Goal: Transaction & Acquisition: Book appointment/travel/reservation

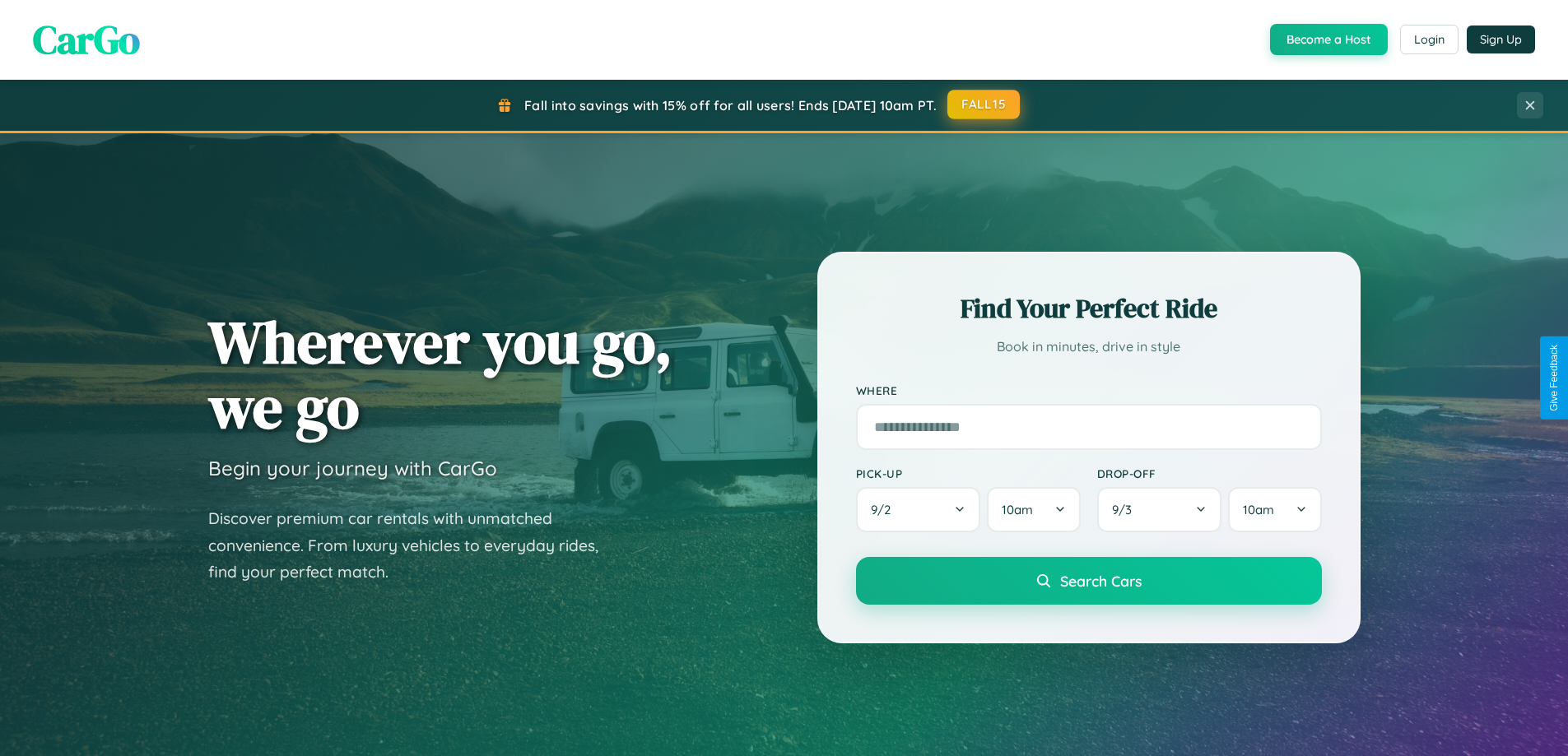
click at [984, 105] on button "FALL15" at bounding box center [984, 104] width 72 height 30
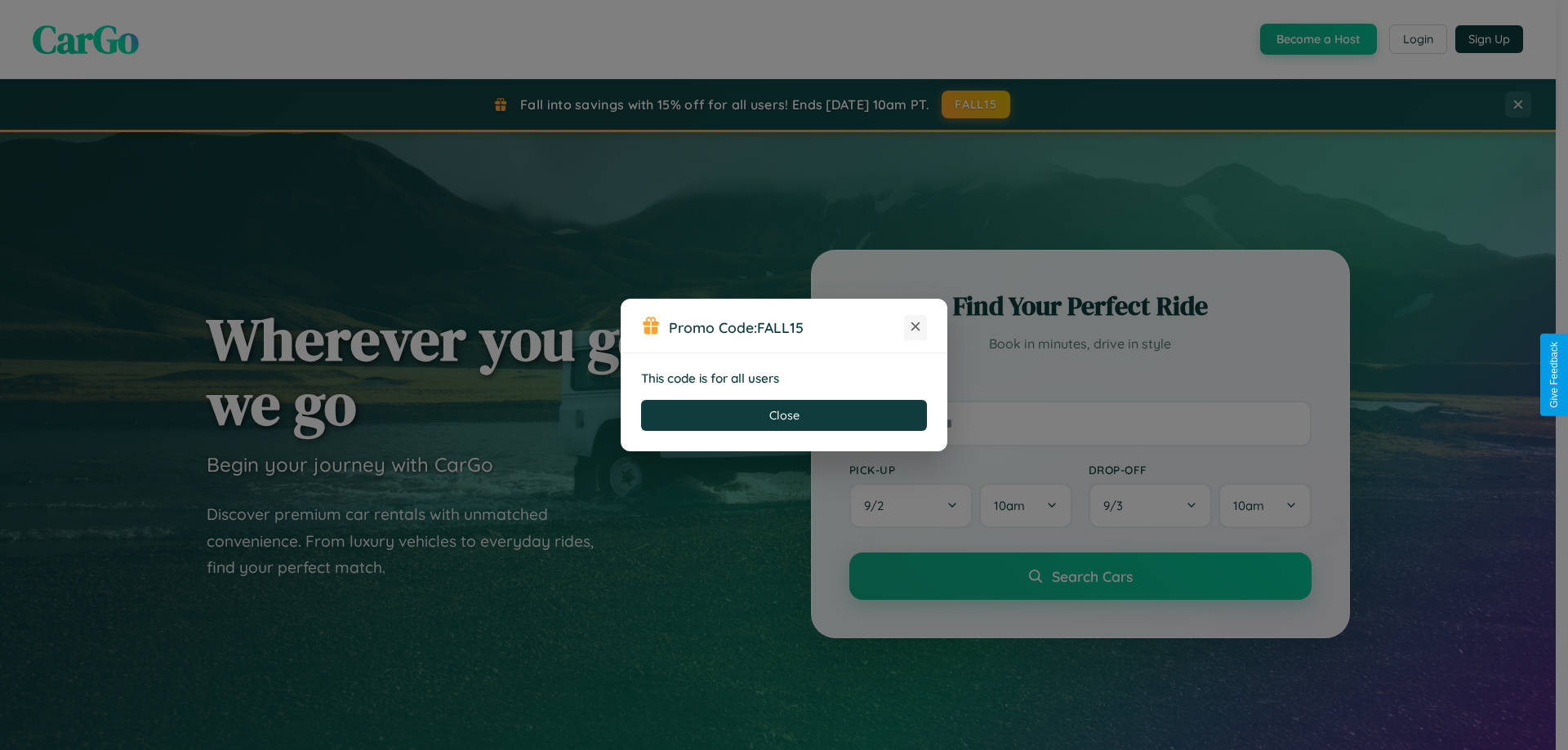
click at [915, 327] on icon at bounding box center [915, 327] width 16 height 16
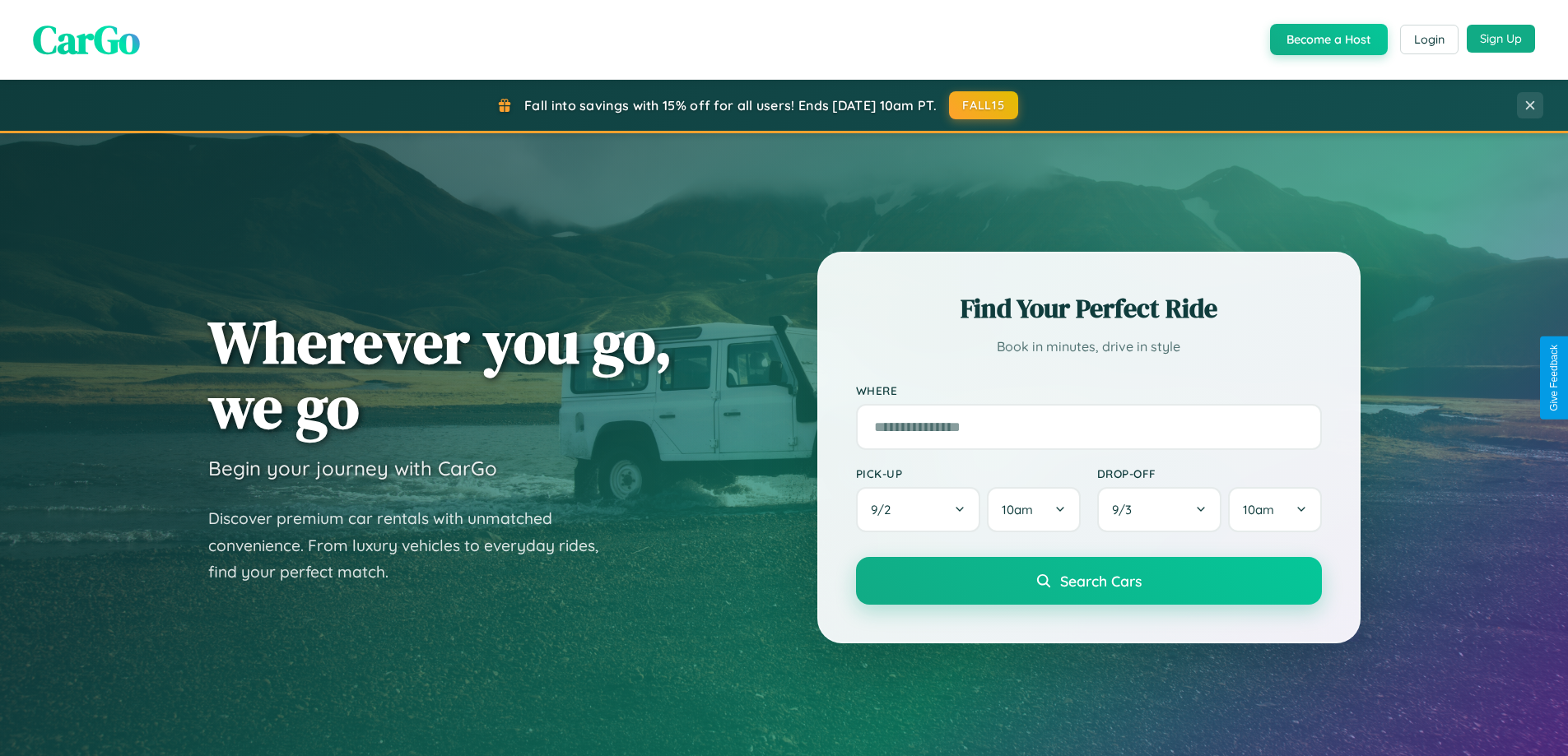
click at [1501, 40] on button "Sign Up" at bounding box center [1501, 38] width 69 height 28
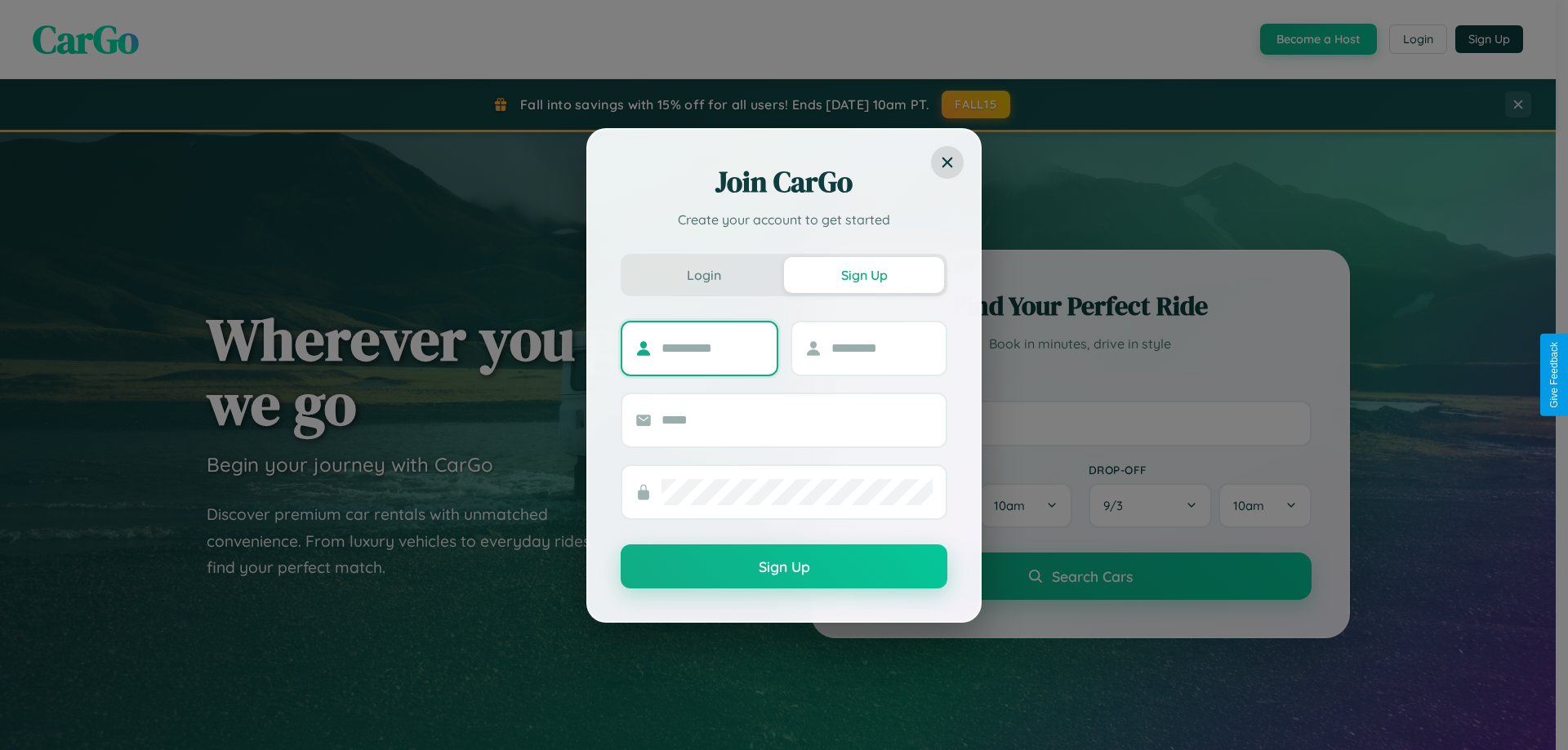
click at [712, 348] on input "text" at bounding box center [713, 348] width 102 height 26
type input "******"
click at [881, 348] on input "text" at bounding box center [882, 348] width 102 height 26
type input "****"
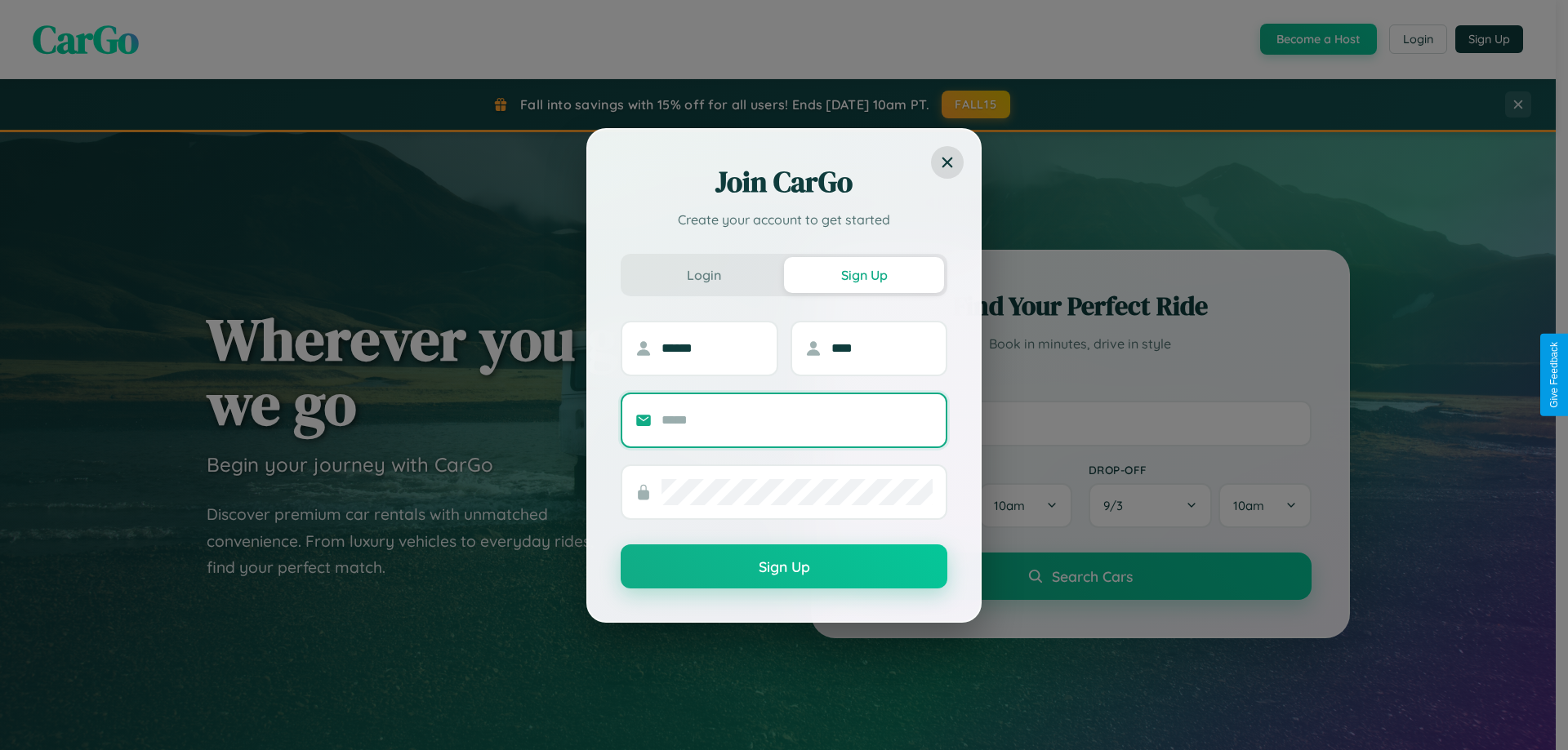
click at [797, 420] on input "text" at bounding box center [797, 420] width 271 height 26
type input "**********"
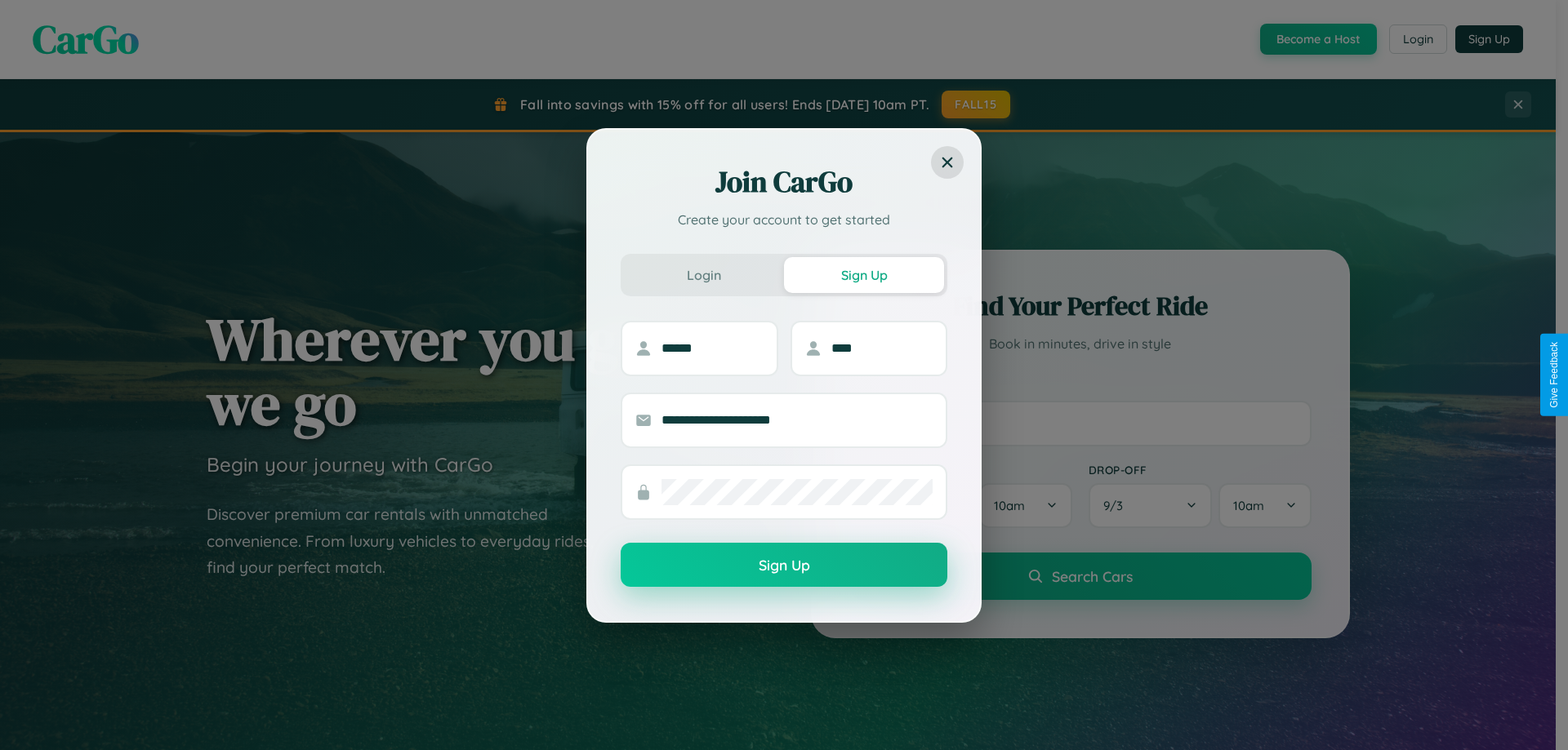
click at [784, 565] on button "Sign Up" at bounding box center [784, 564] width 327 height 44
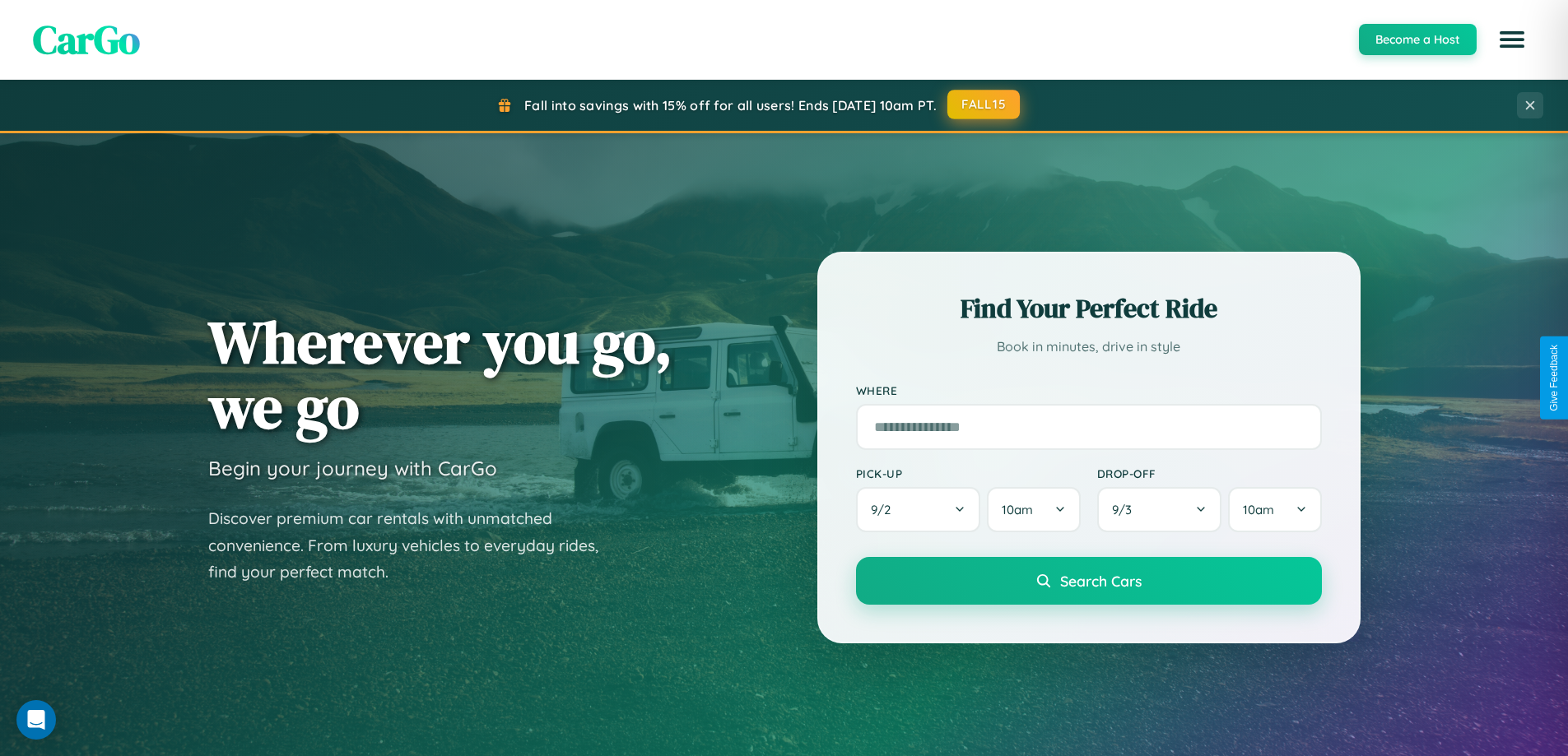
click at [984, 105] on button "FALL15" at bounding box center [984, 104] width 72 height 30
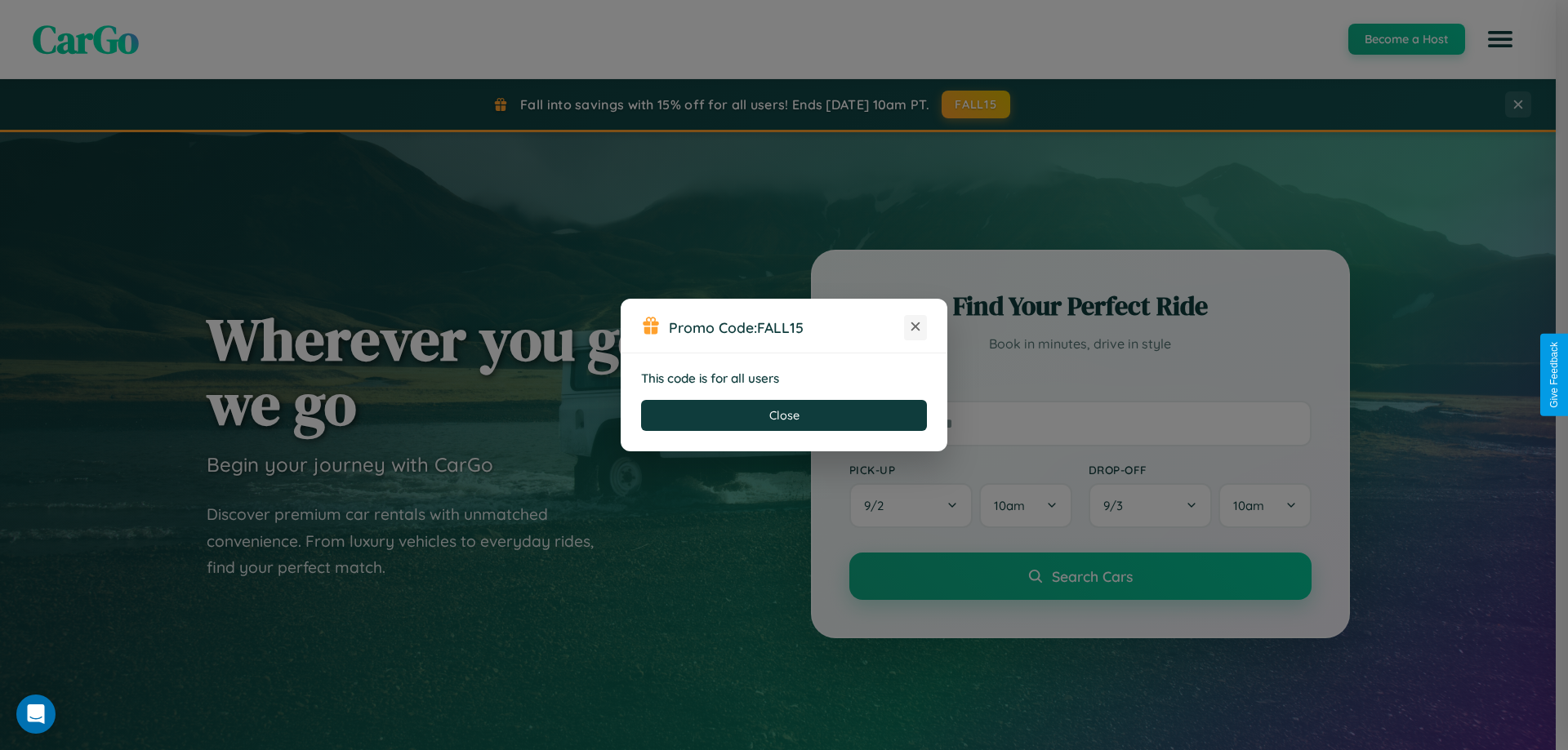
click at [915, 327] on icon at bounding box center [915, 327] width 16 height 16
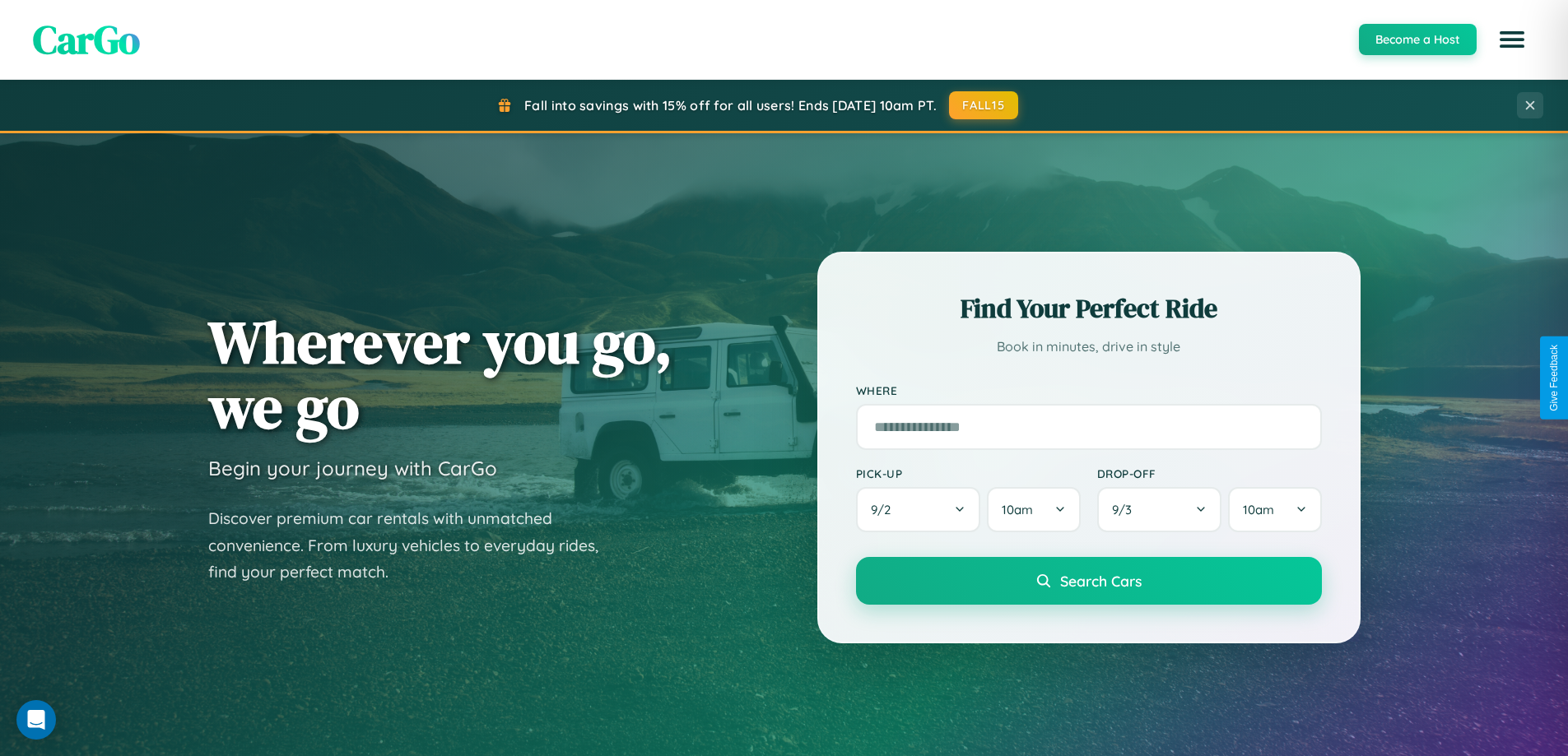
scroll to position [49, 0]
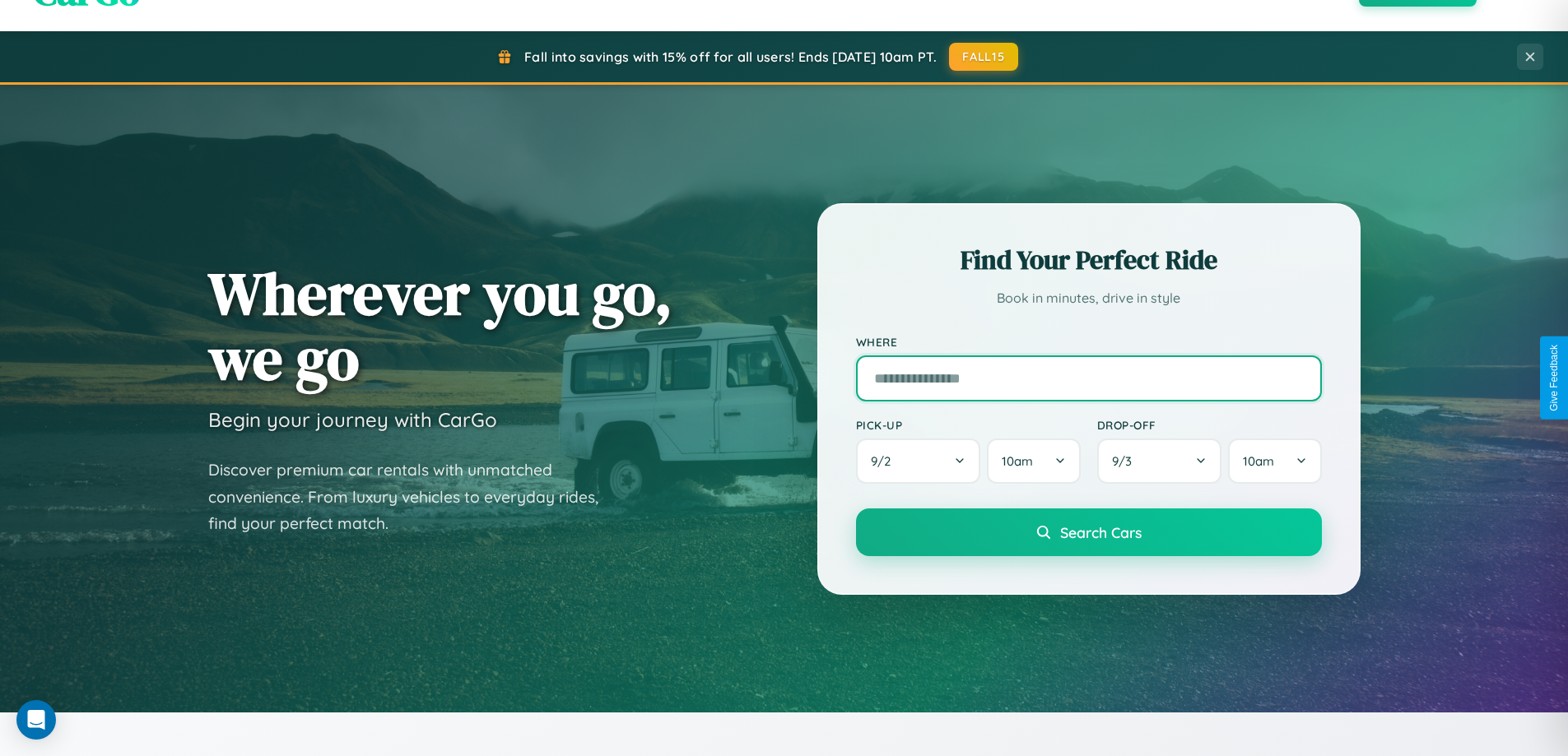
click at [1088, 378] on input "text" at bounding box center [1088, 378] width 466 height 46
type input "*********"
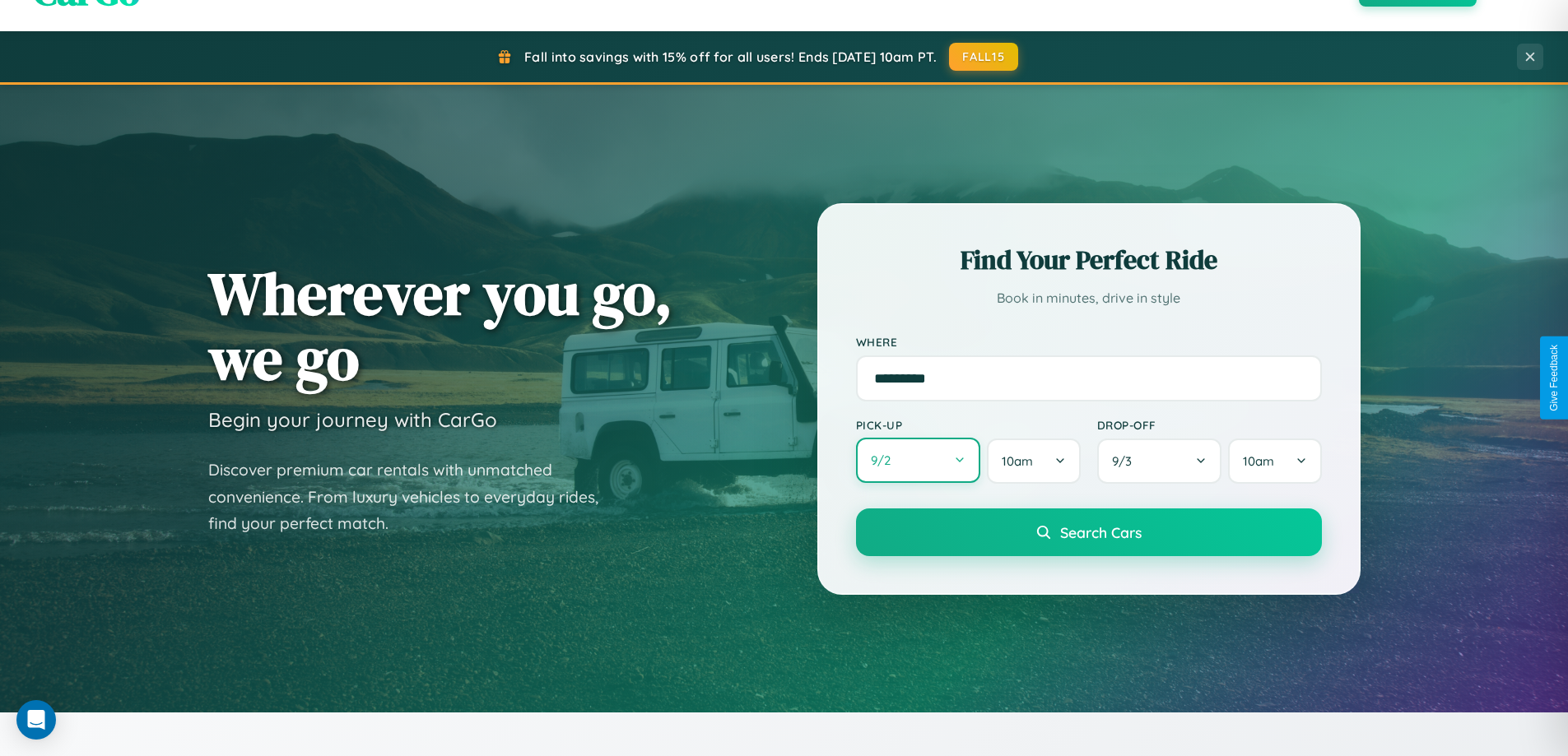
click at [917, 460] on button "9 / 2" at bounding box center [918, 460] width 125 height 45
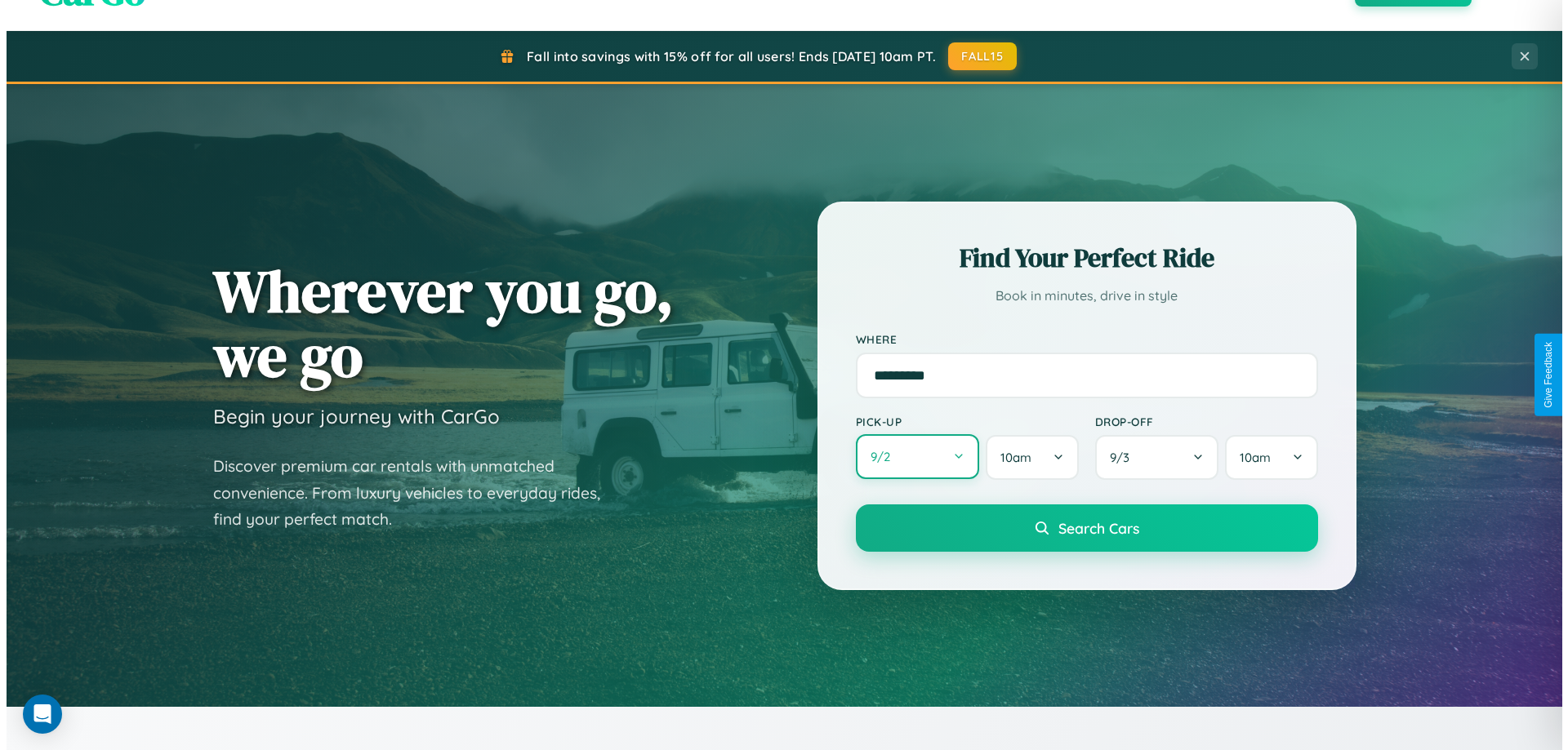
select select "*"
select select "****"
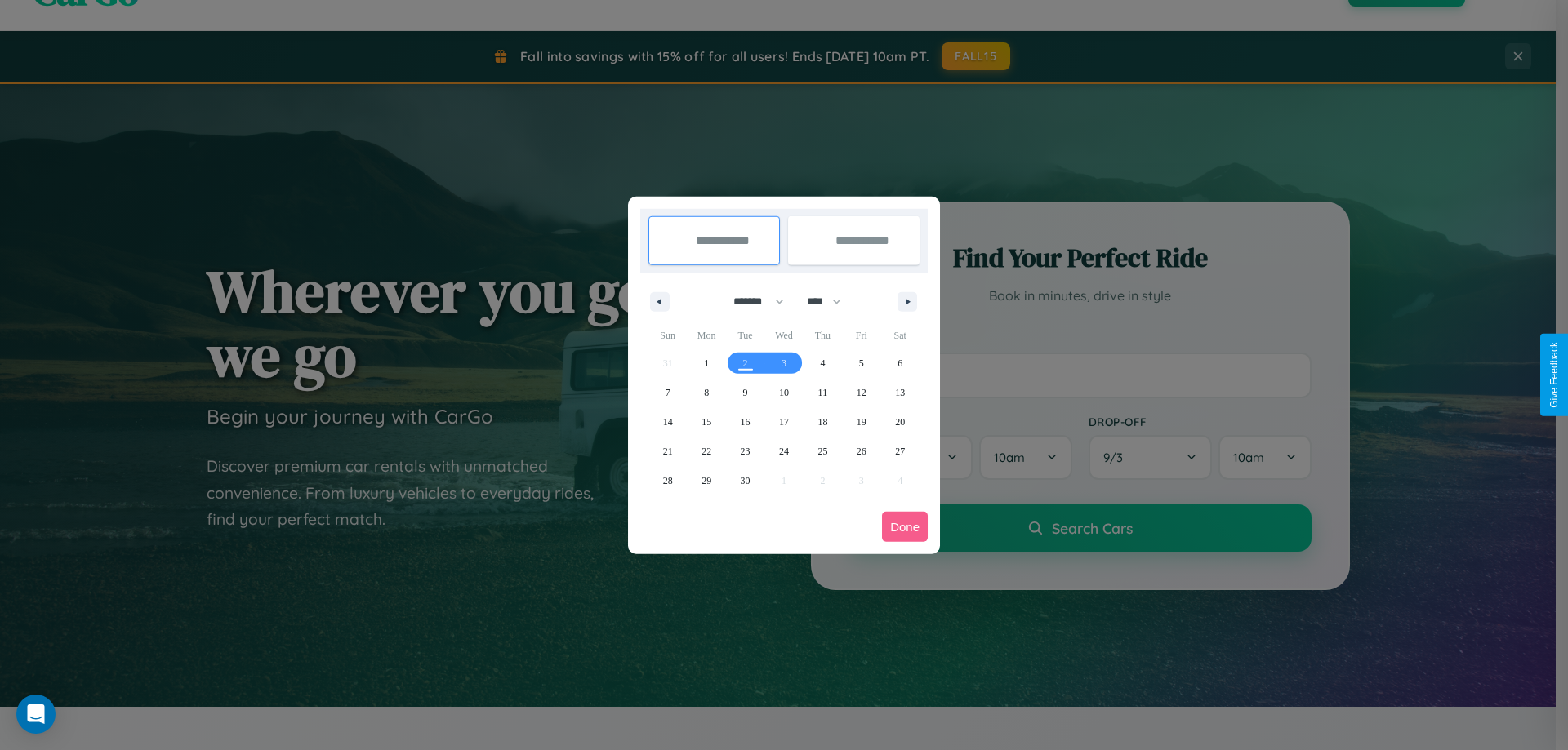
drag, startPoint x: 751, startPoint y: 301, endPoint x: 784, endPoint y: 327, distance: 42.0
click at [751, 301] on select "******* ******** ***** ***** *** **** **** ****** ********* ******* ******** **…" at bounding box center [755, 301] width 69 height 27
click at [667, 421] on span "14" at bounding box center [668, 422] width 10 height 30
type input "**********"
click at [706, 421] on span "15" at bounding box center [706, 422] width 10 height 30
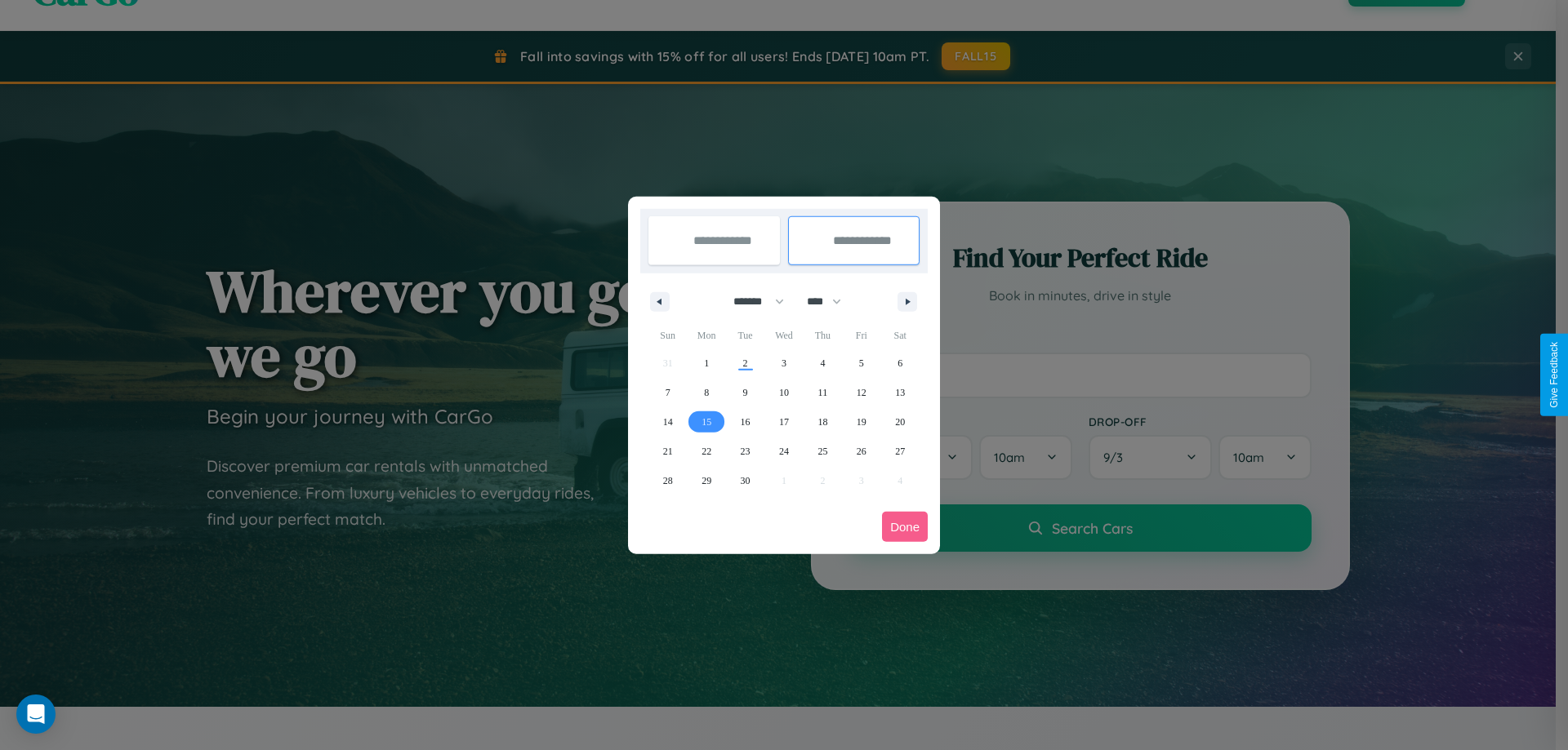
type input "**********"
click at [905, 527] on button "Done" at bounding box center [905, 527] width 46 height 31
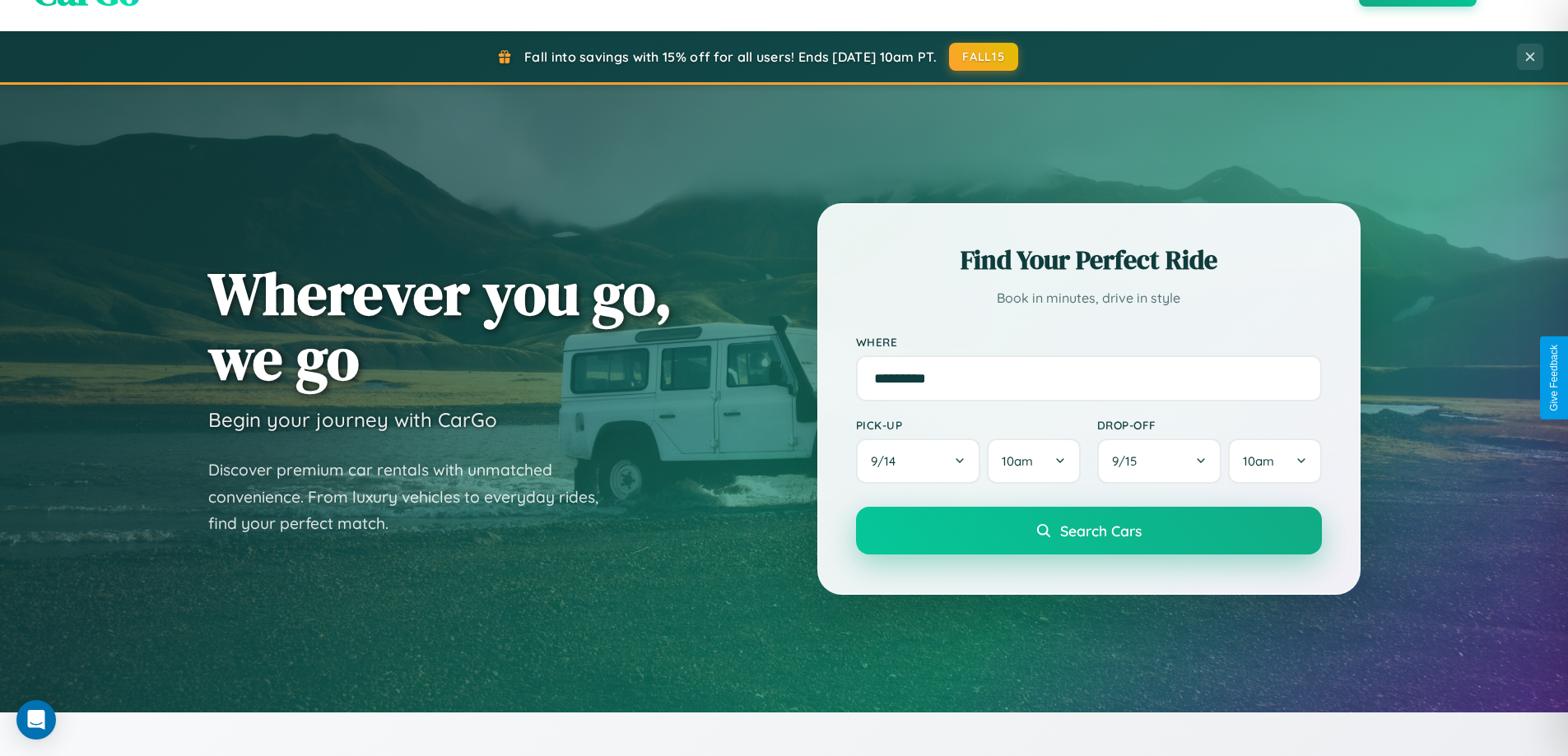
click at [1088, 531] on span "Search Cars" at bounding box center [1101, 531] width 81 height 18
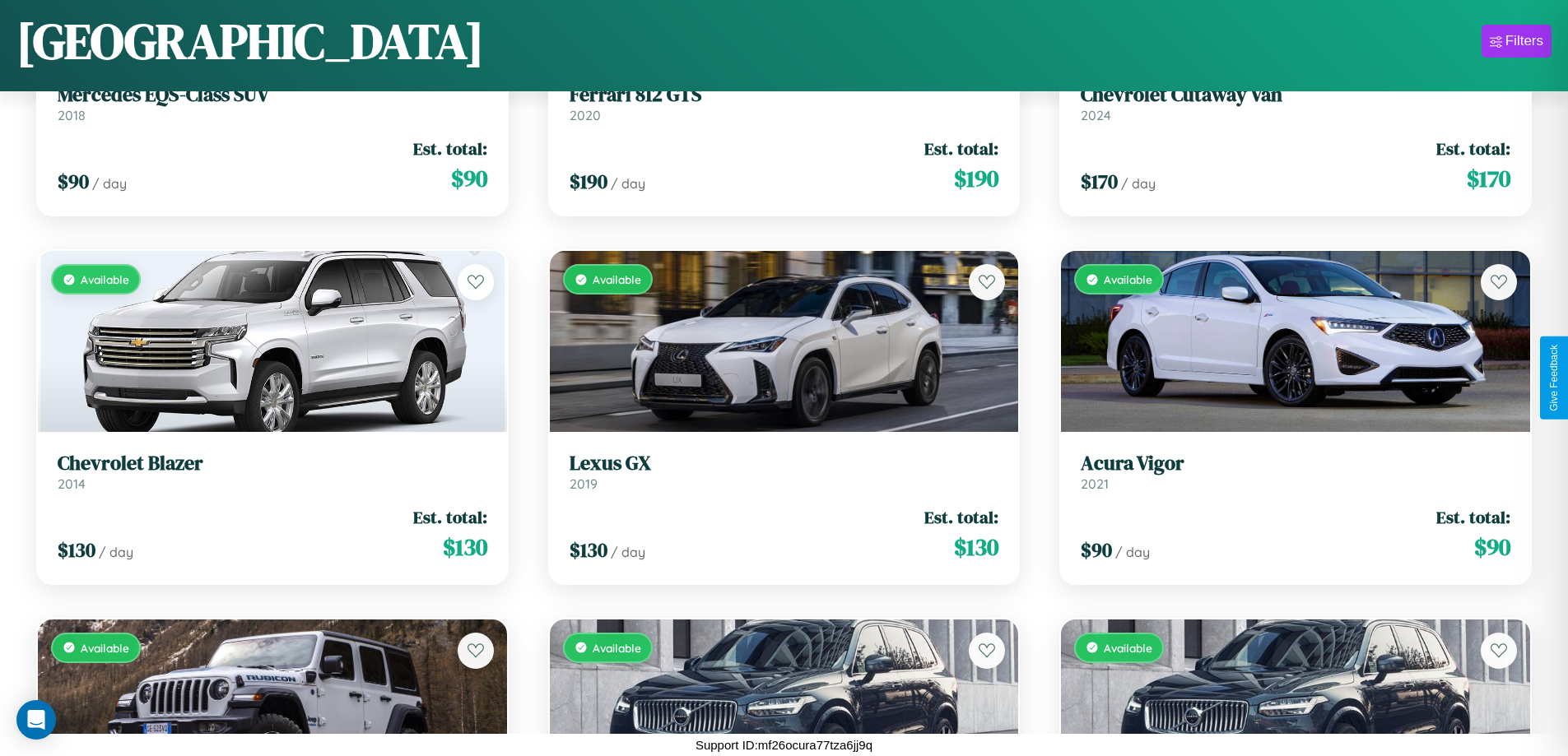
scroll to position [15705, 0]
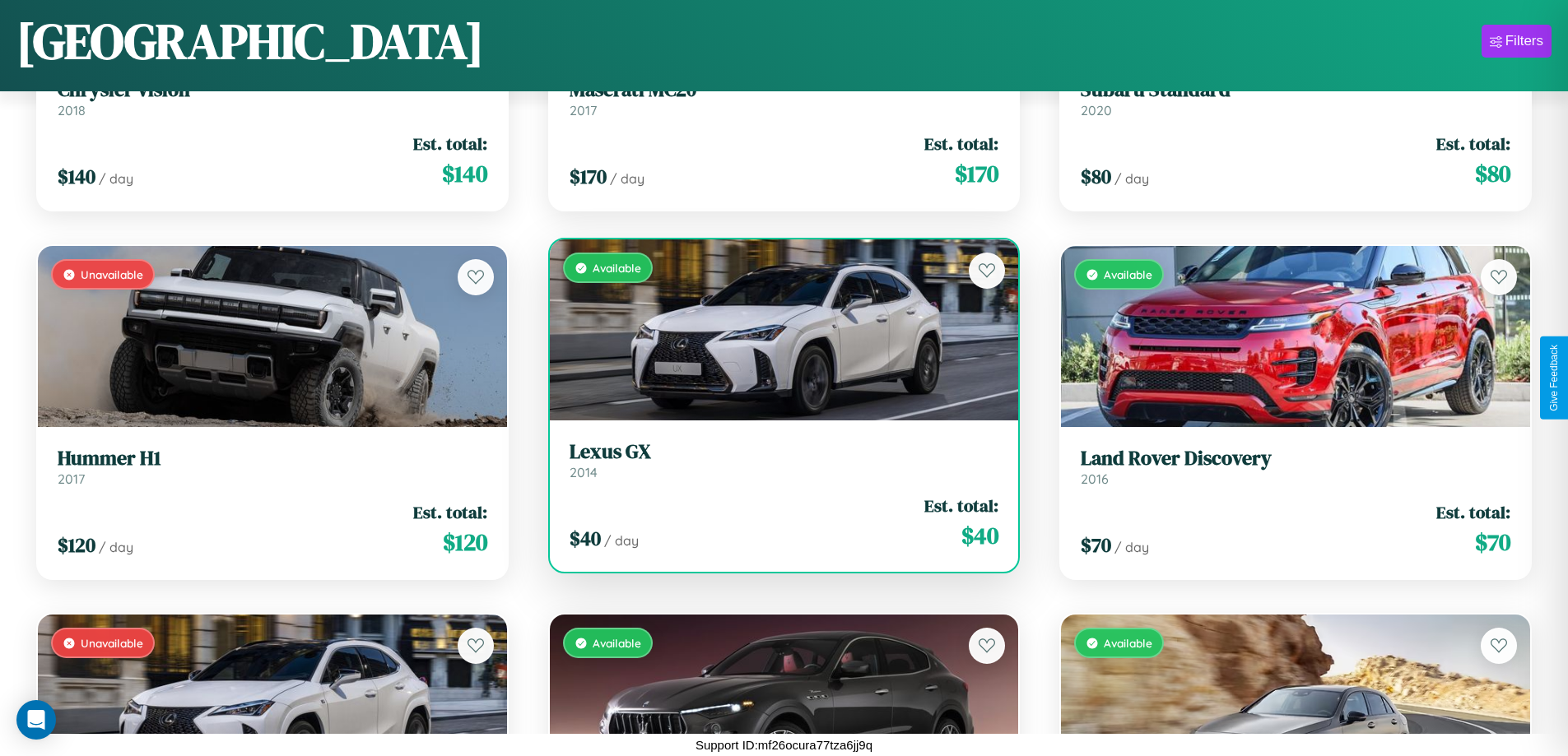
click at [777, 467] on link "Lexus GX 2014" at bounding box center [784, 460] width 430 height 41
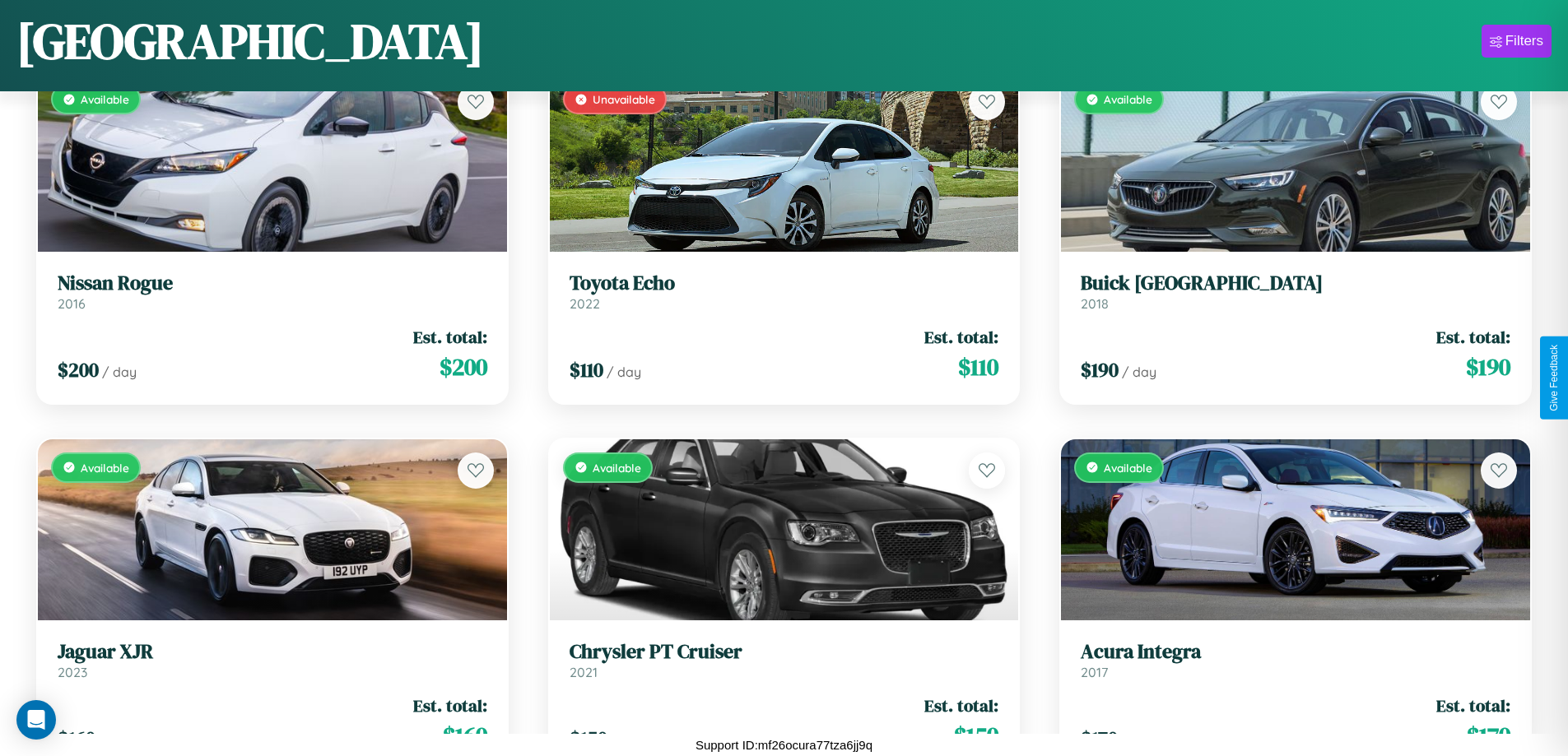
scroll to position [6495, 0]
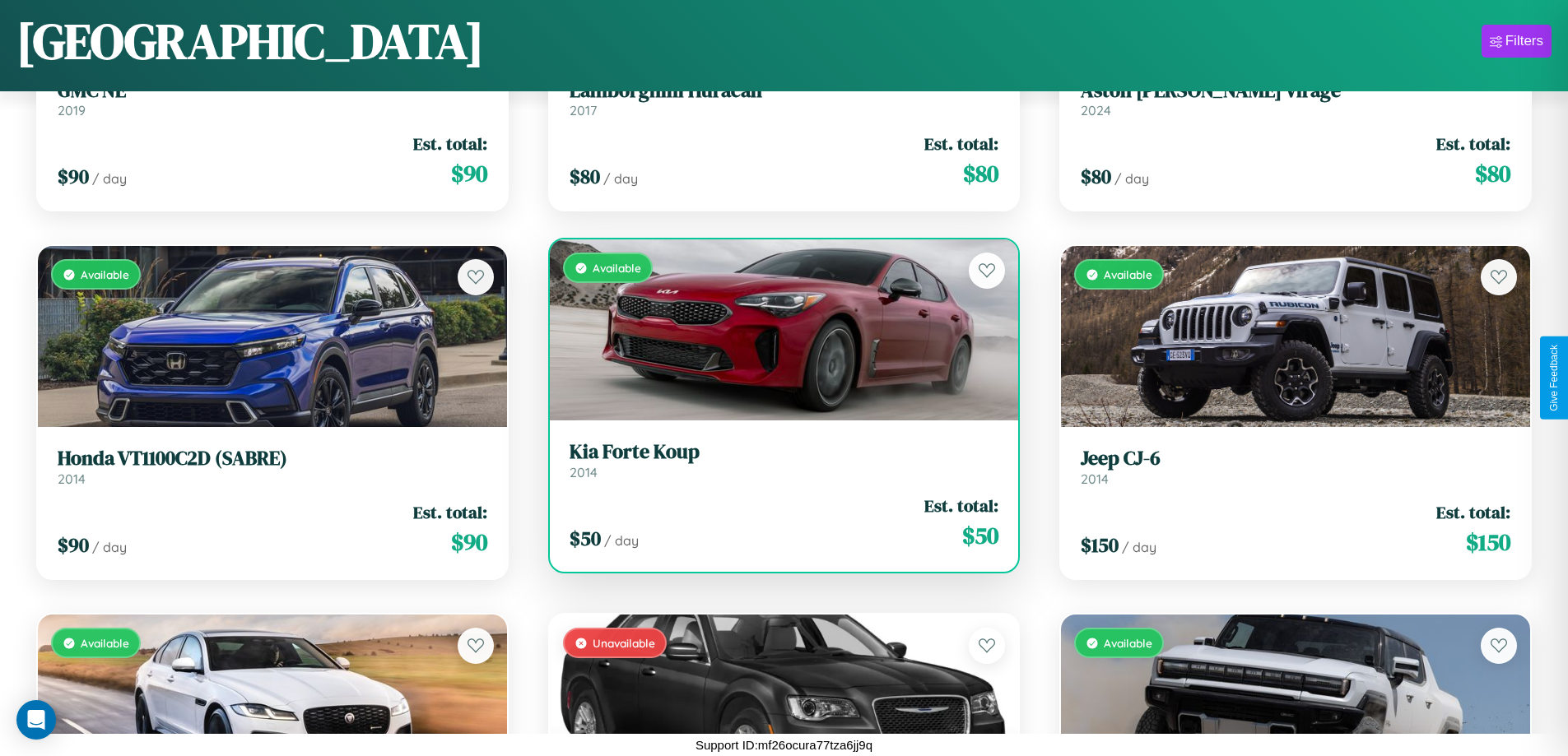
click at [777, 460] on h3 "Kia Forte Koup" at bounding box center [784, 452] width 430 height 24
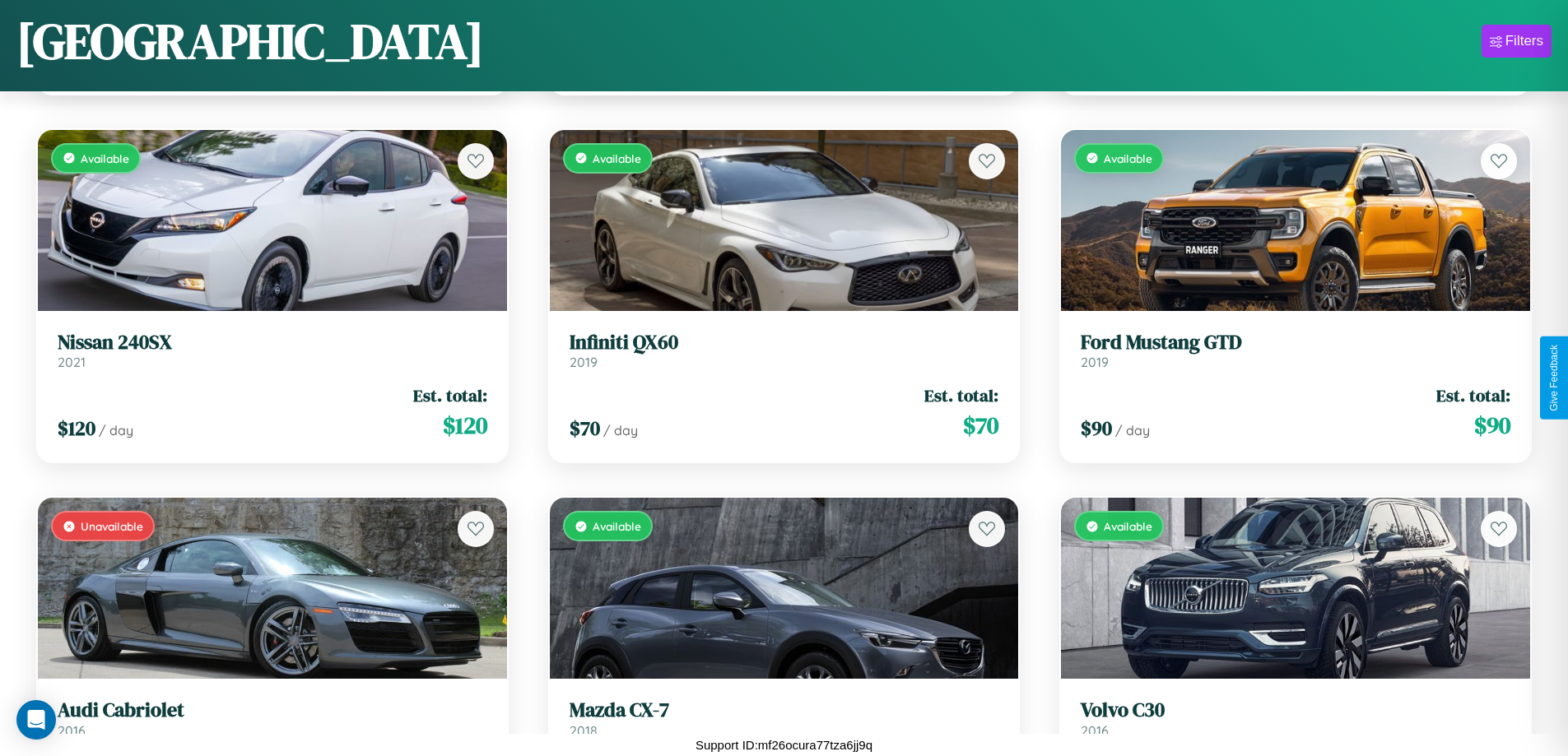
scroll to position [17547, 0]
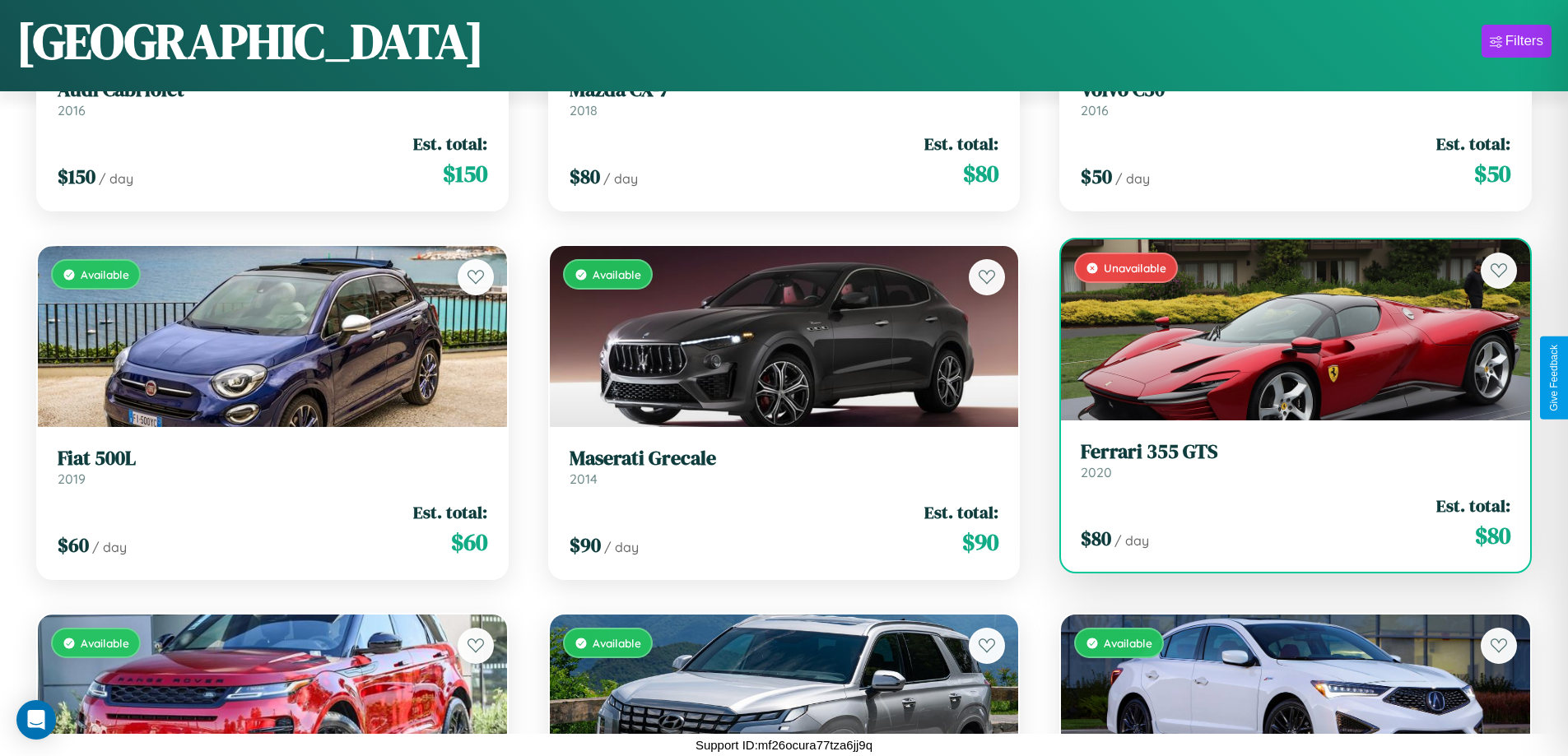
click at [1285, 463] on h3 "Ferrari 355 GTS" at bounding box center [1296, 452] width 430 height 24
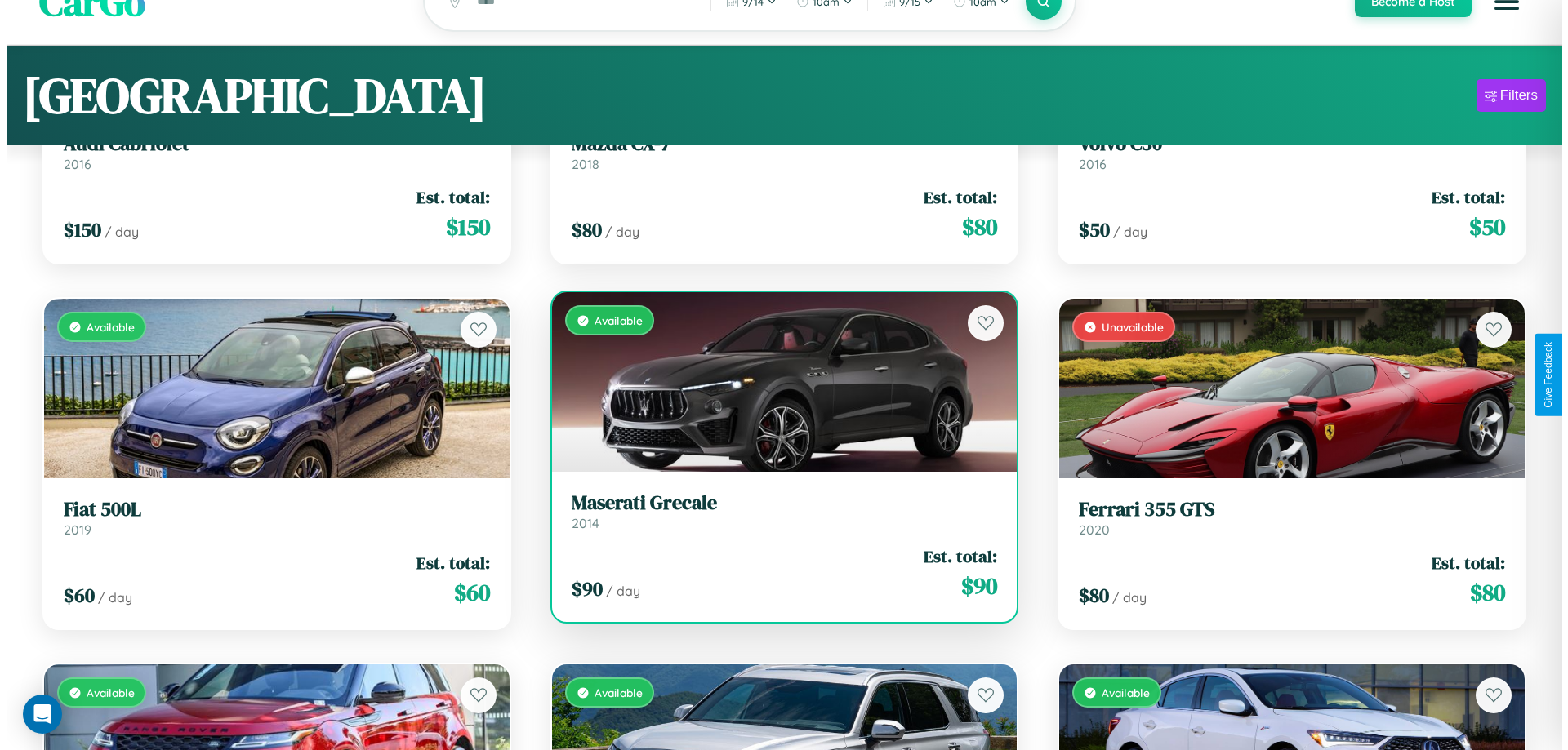
scroll to position [0, 0]
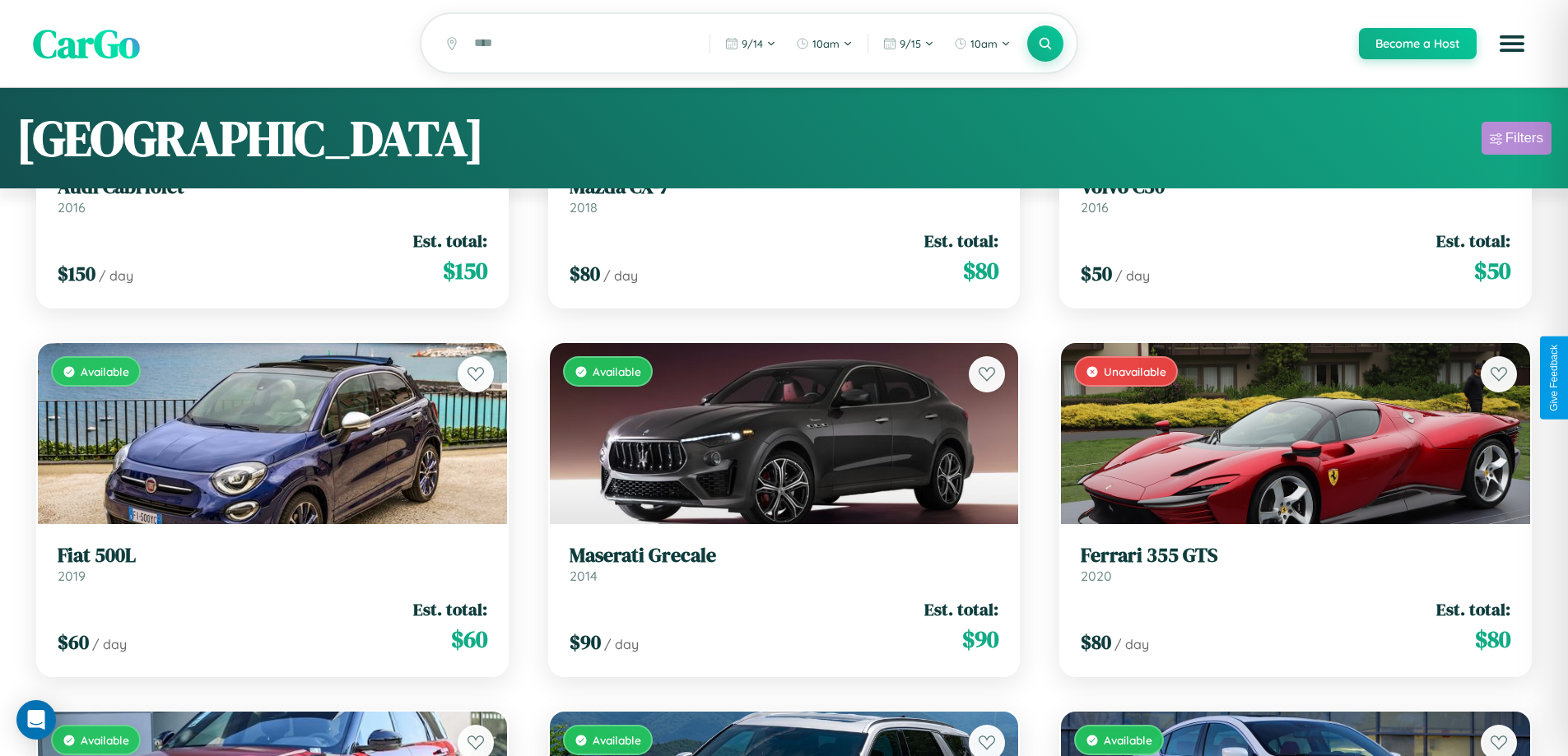
click at [1516, 141] on div "Filters" at bounding box center [1525, 138] width 38 height 16
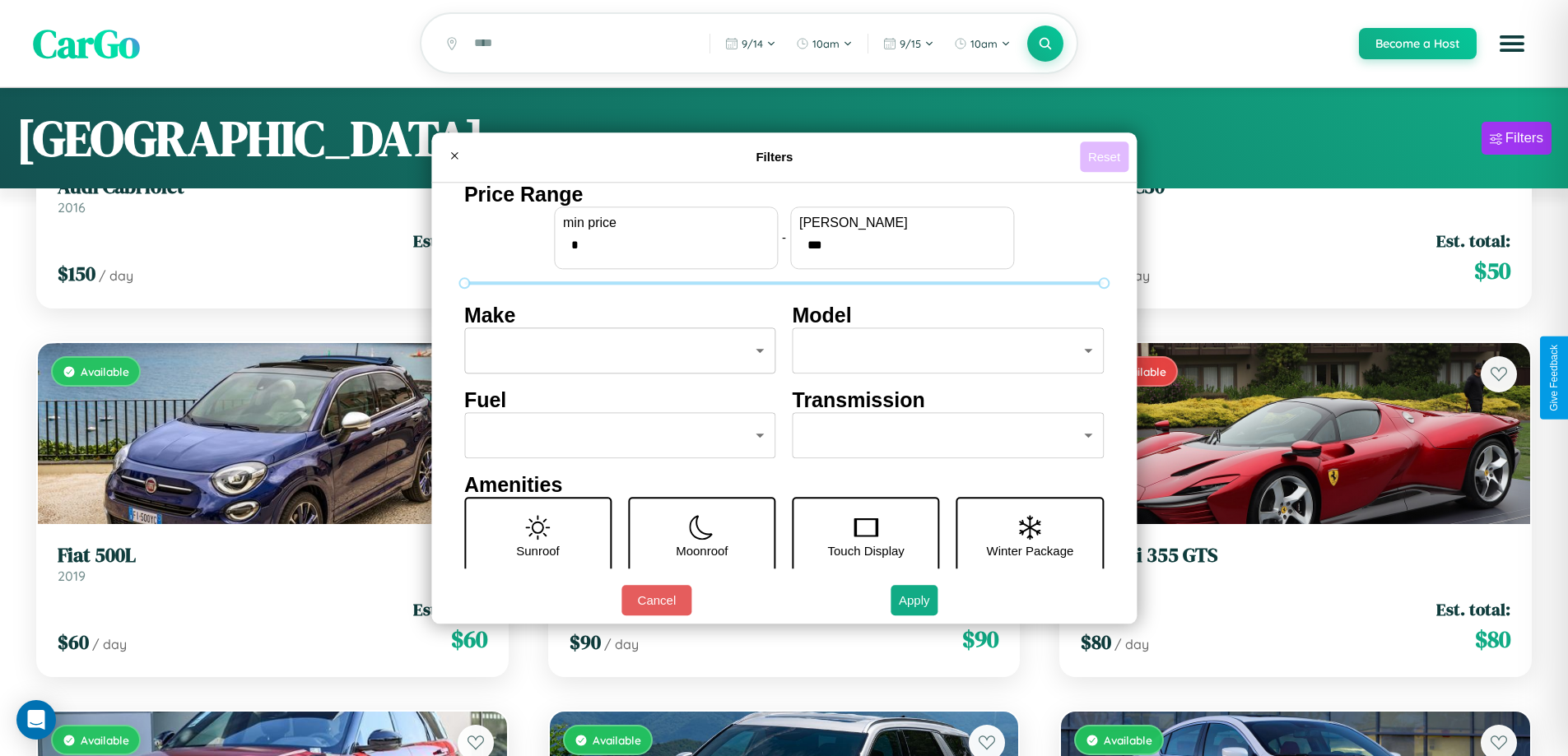
click at [1107, 156] on button "Reset" at bounding box center [1105, 156] width 49 height 31
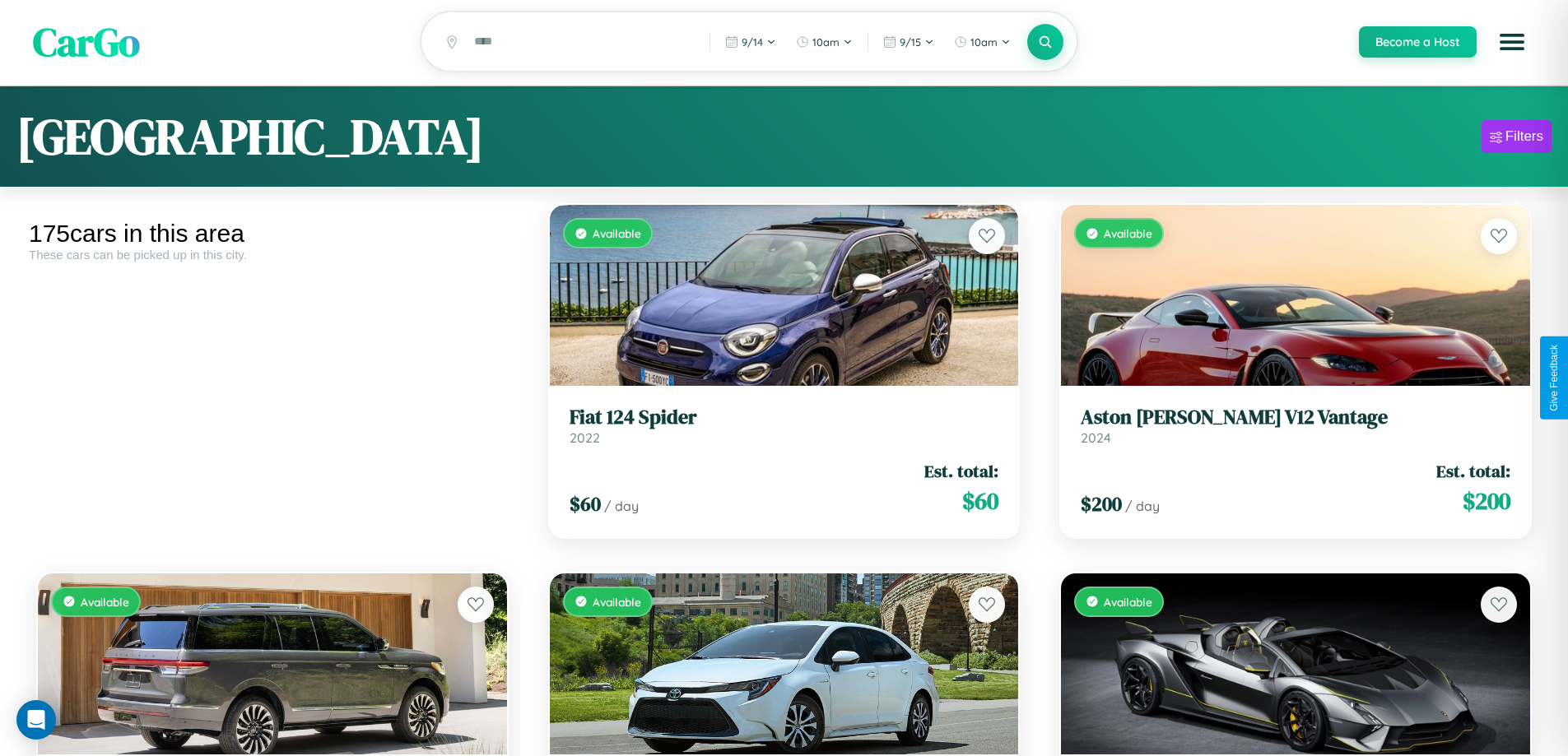
scroll to position [7231, 0]
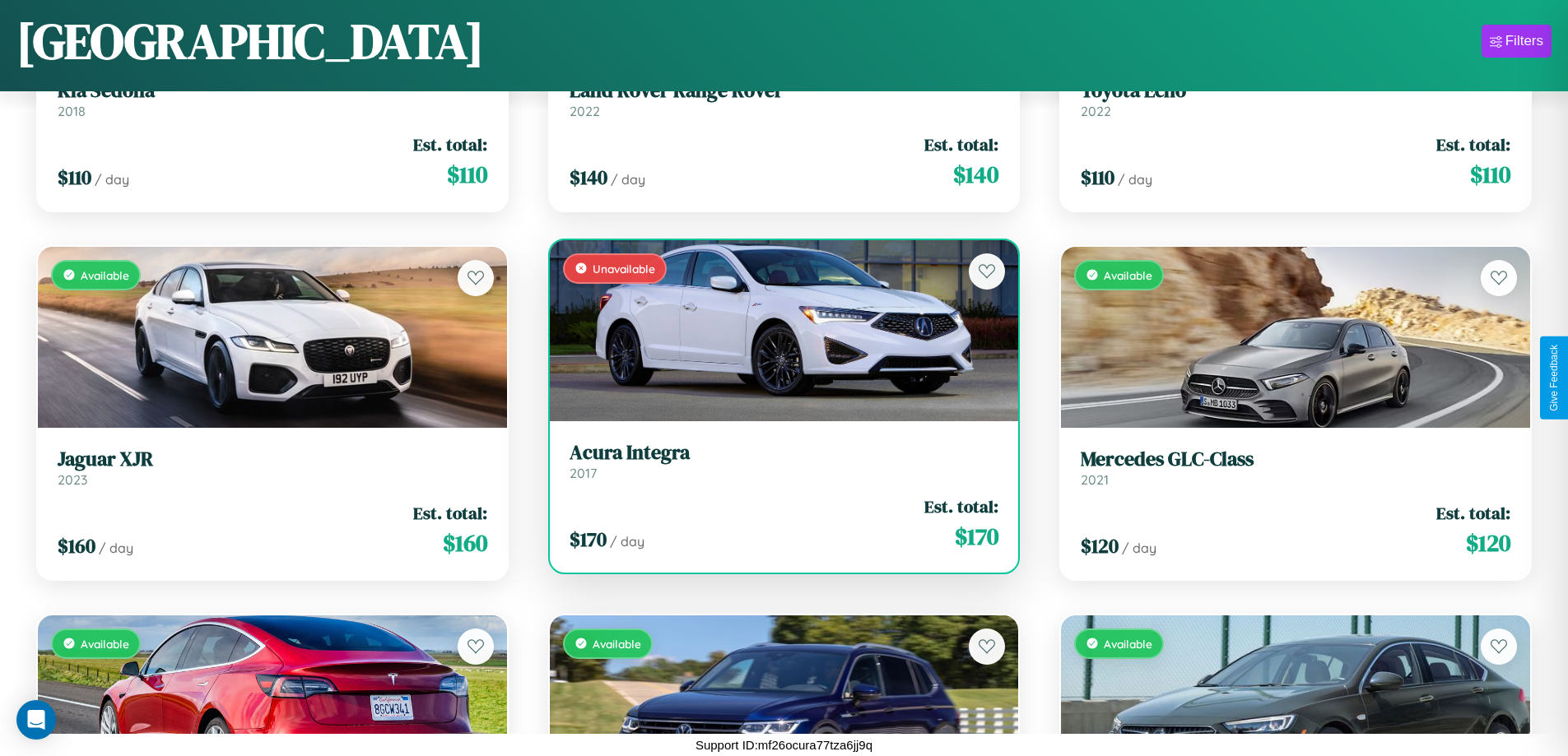
click at [777, 331] on div "Unavailable" at bounding box center [784, 331] width 470 height 181
click at [777, 330] on div "Unavailable" at bounding box center [784, 331] width 470 height 181
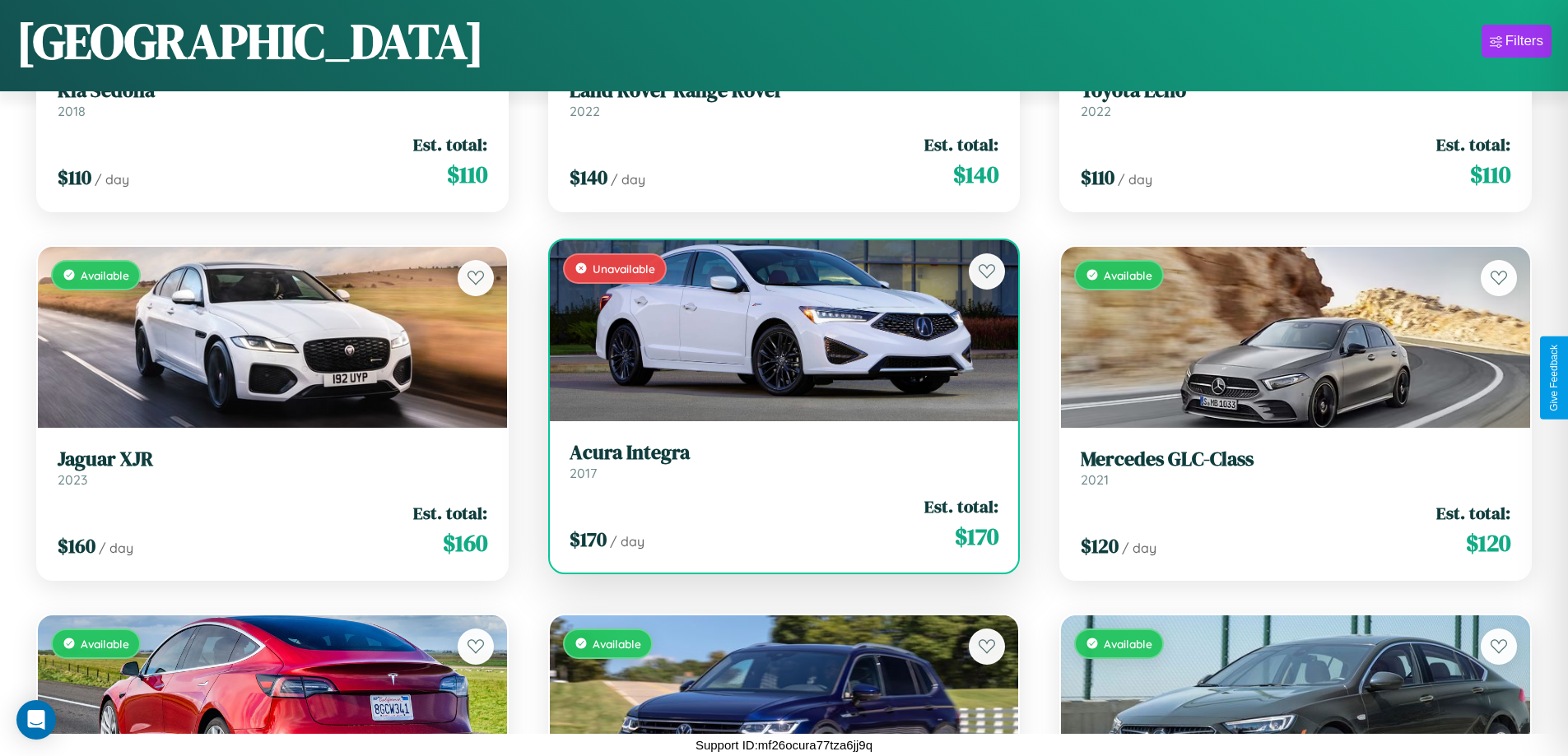
click at [777, 330] on div "Unavailable" at bounding box center [784, 331] width 470 height 181
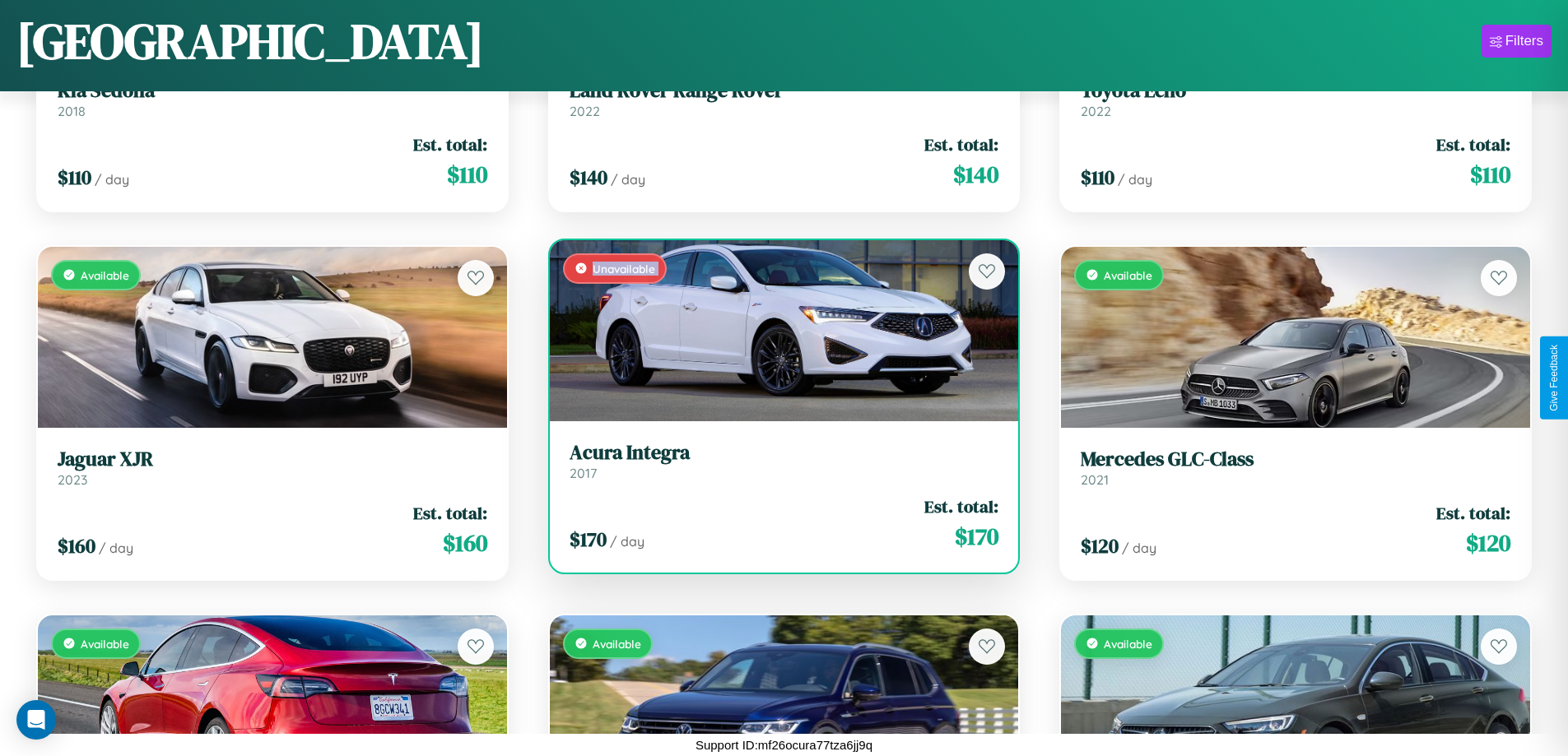
click at [777, 330] on div "Unavailable" at bounding box center [784, 331] width 470 height 181
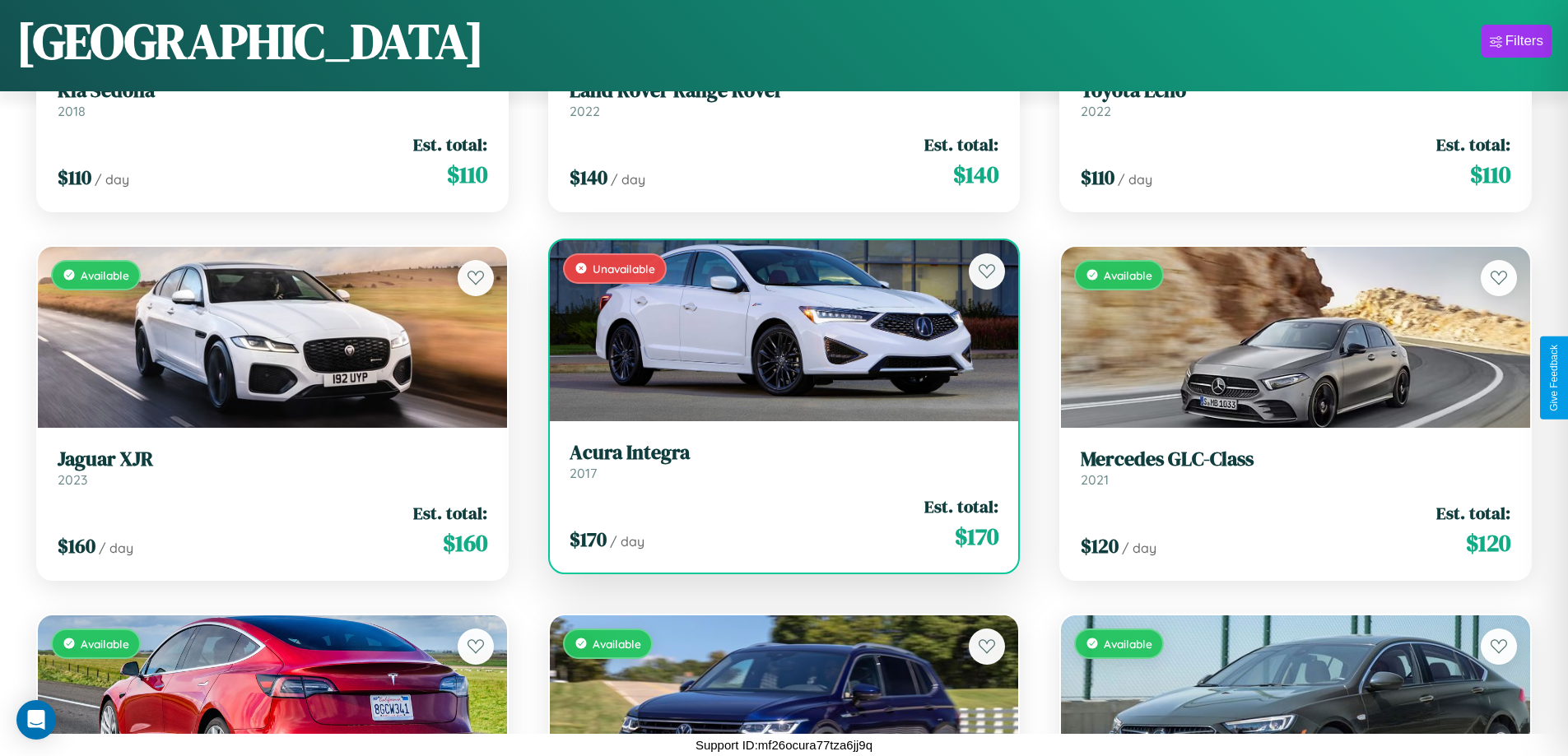
click at [777, 330] on div "Unavailable" at bounding box center [784, 331] width 470 height 181
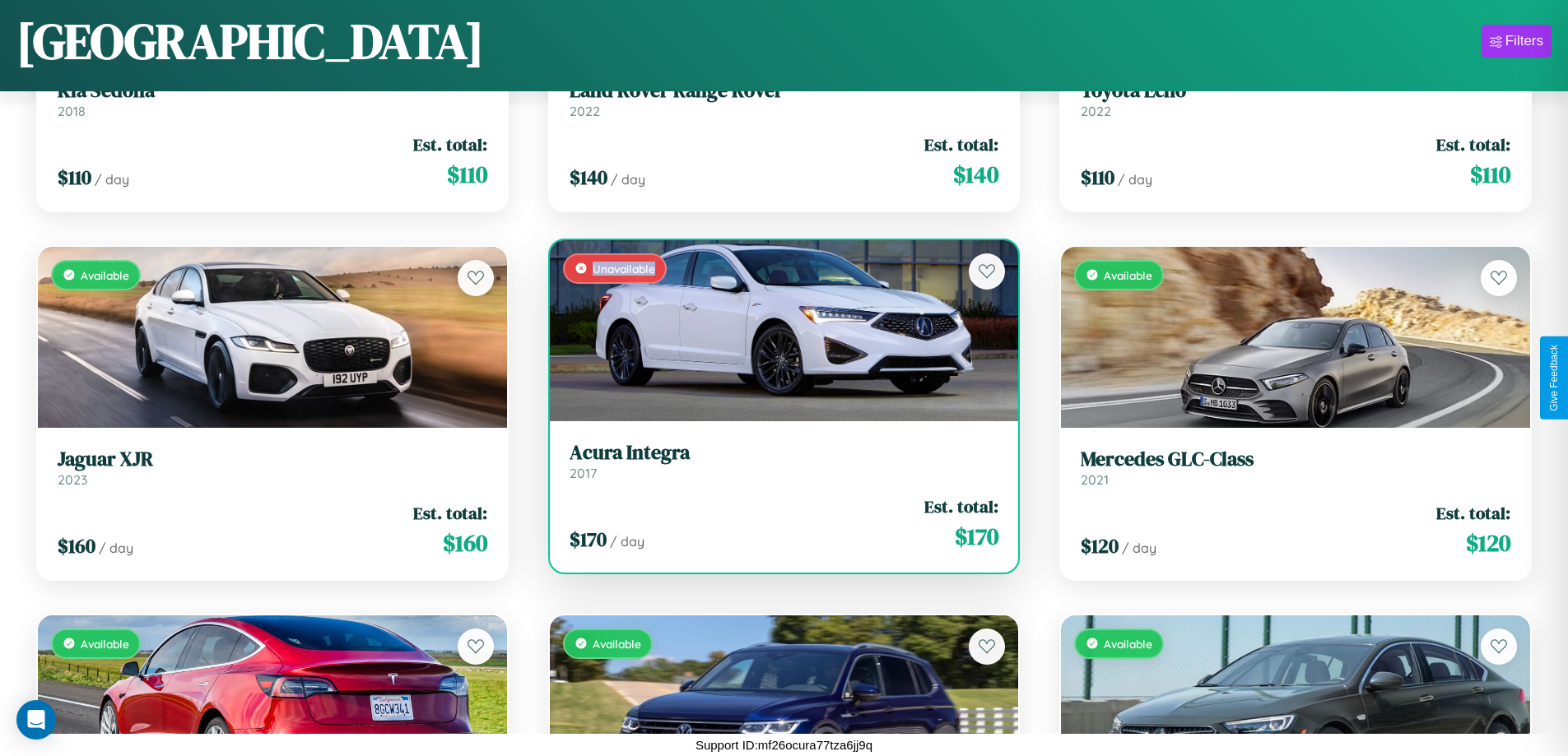
click at [777, 330] on div "Unavailable" at bounding box center [784, 331] width 470 height 181
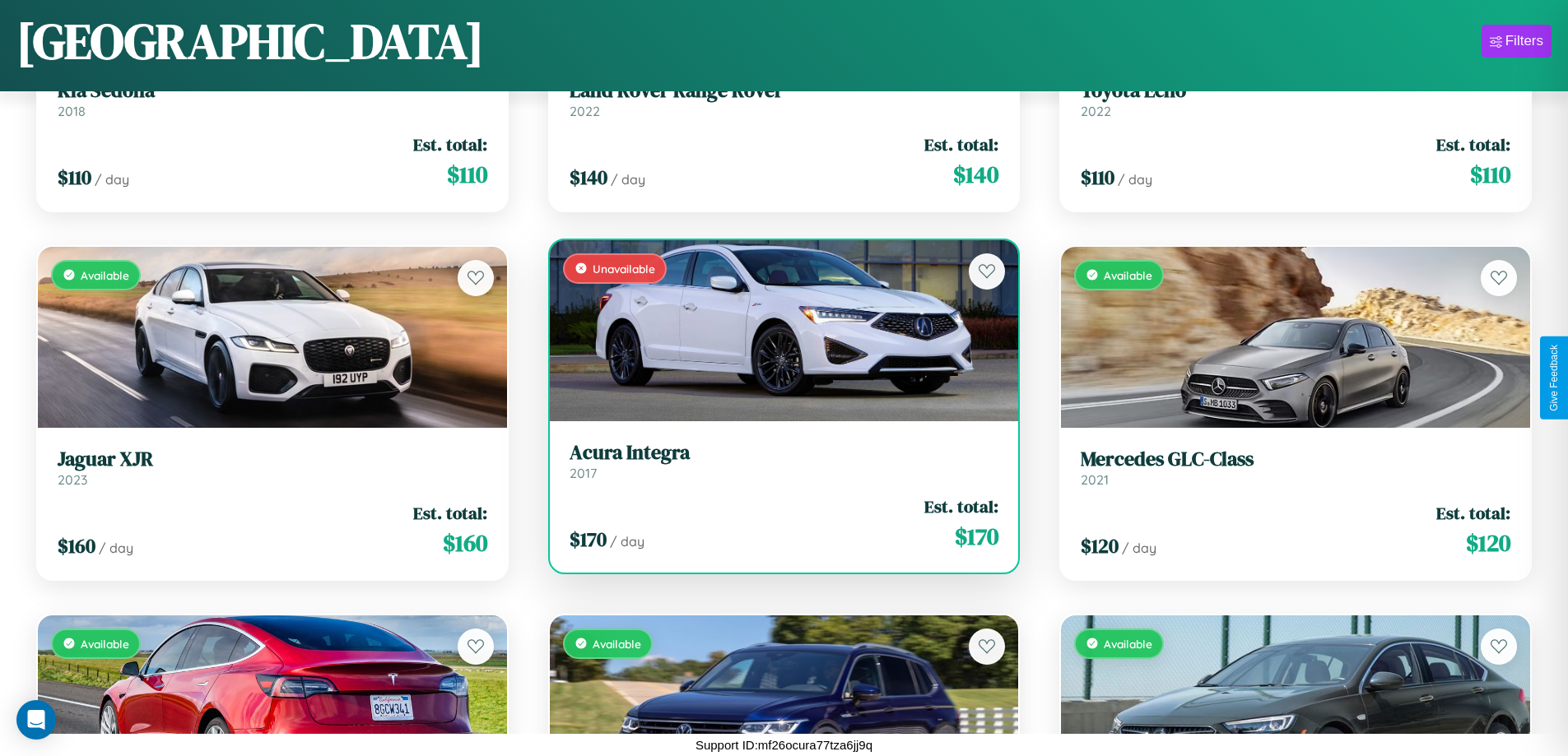
click at [777, 460] on h3 "Acura Integra" at bounding box center [784, 453] width 430 height 24
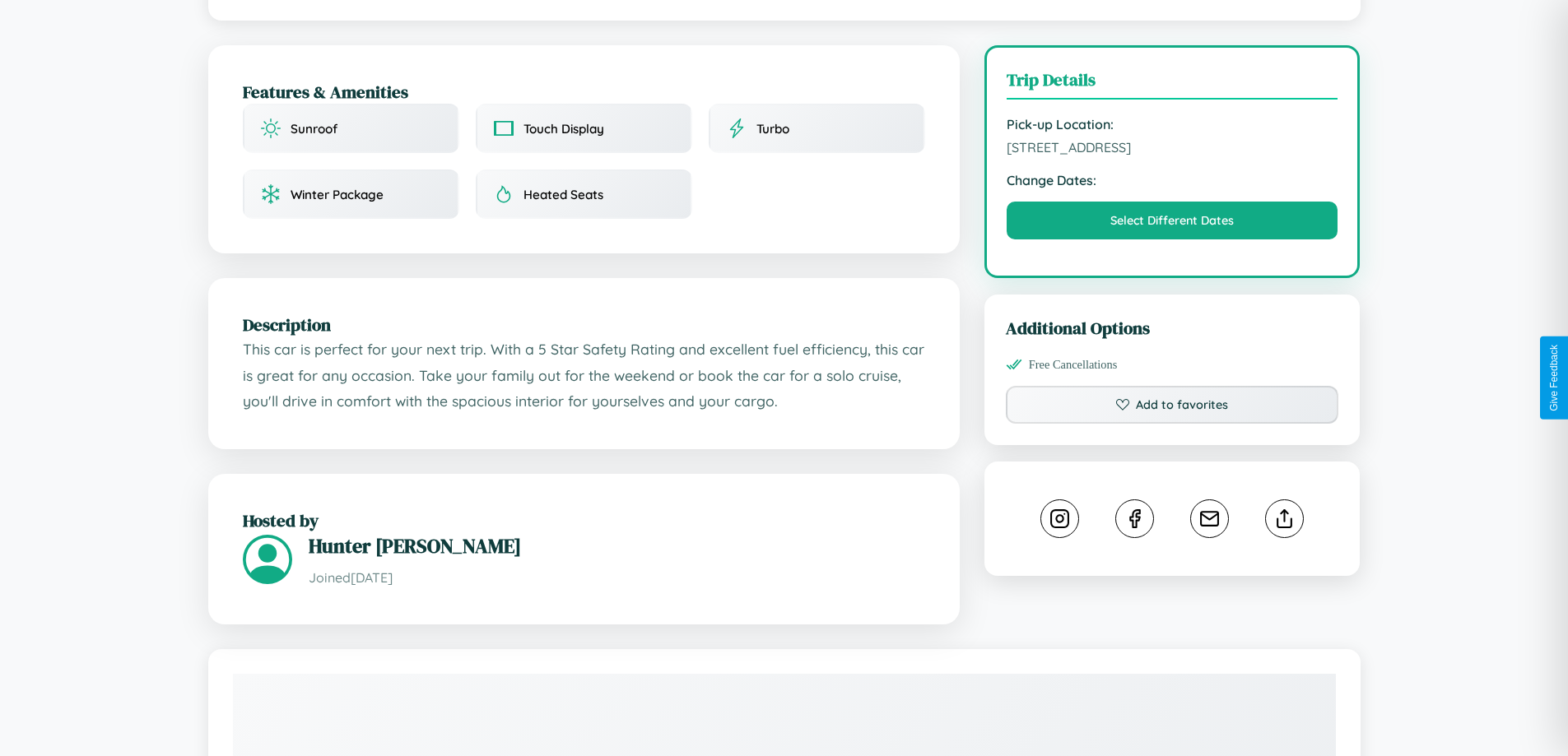
scroll to position [427, 0]
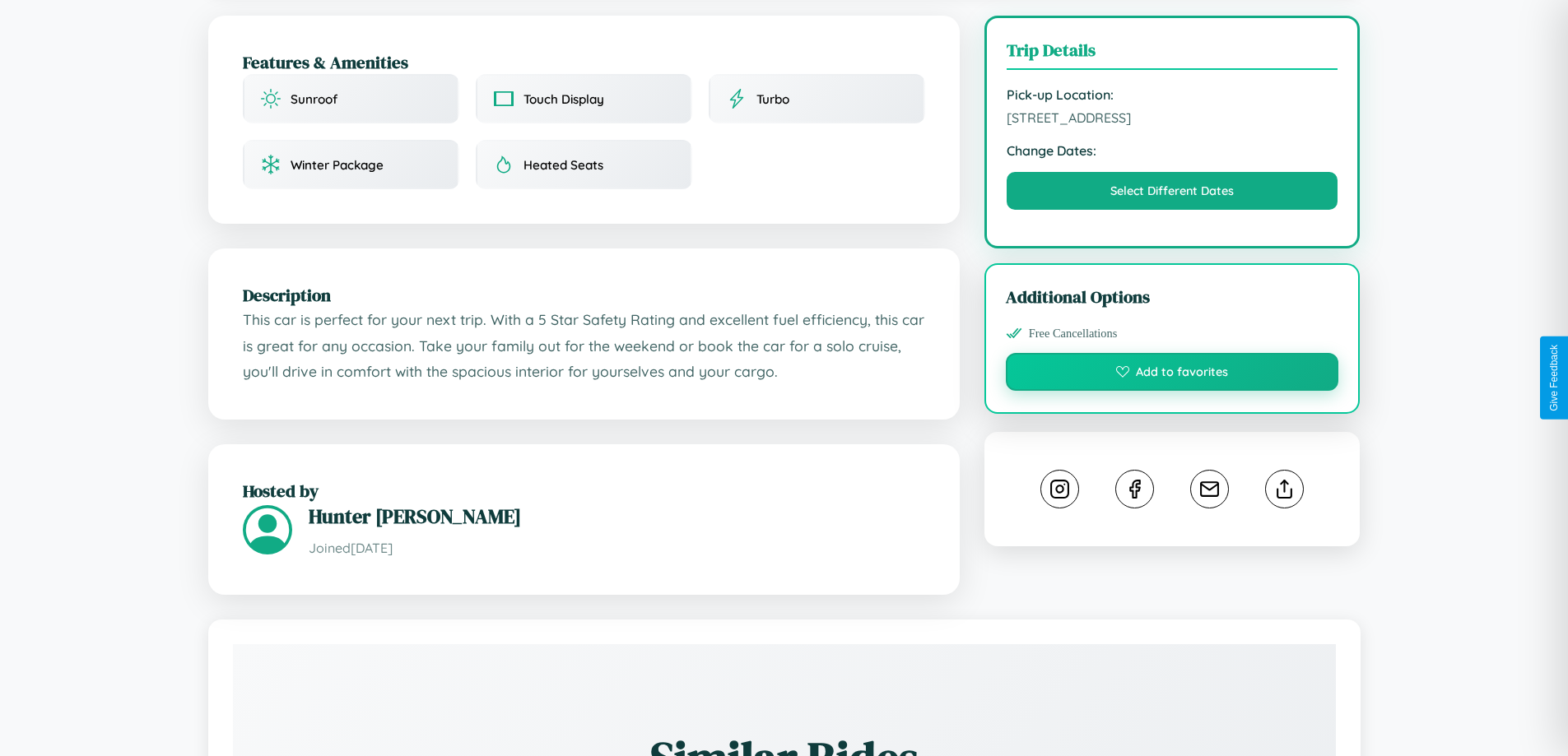
click at [1173, 374] on button "Add to favorites" at bounding box center [1173, 372] width 333 height 38
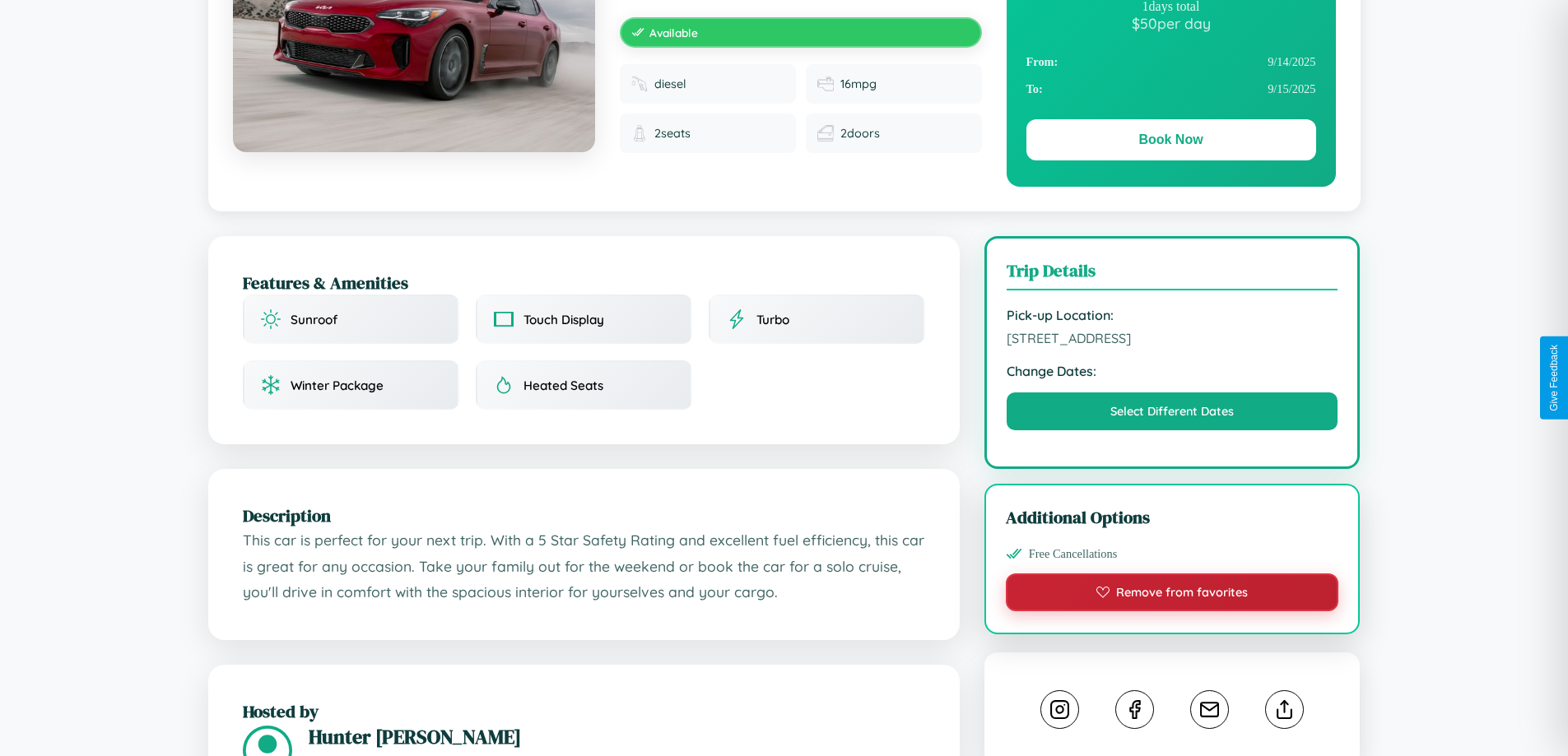
scroll to position [169, 0]
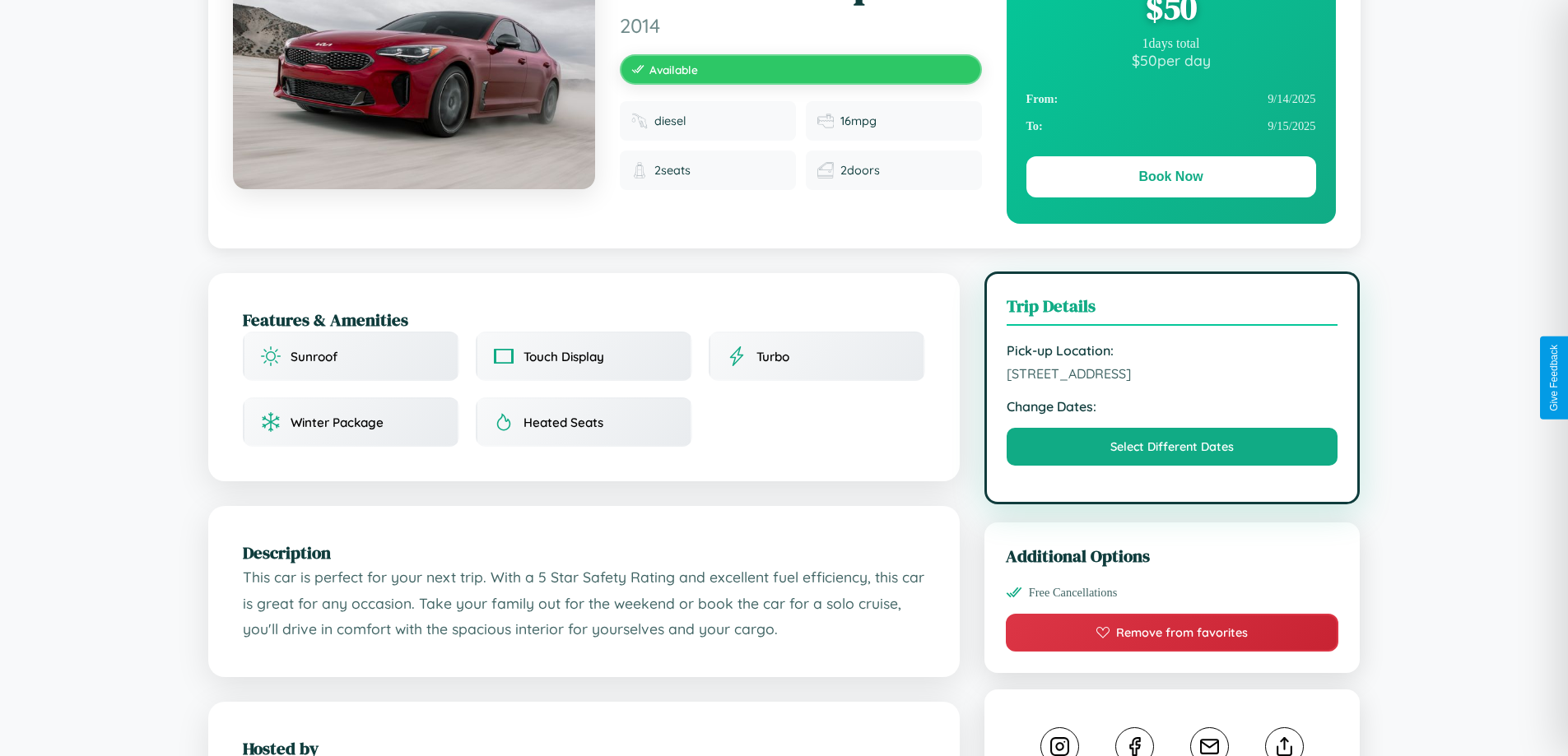
click at [1173, 376] on span "7751 First Street Stockholm 20599 Sweden" at bounding box center [1173, 373] width 332 height 16
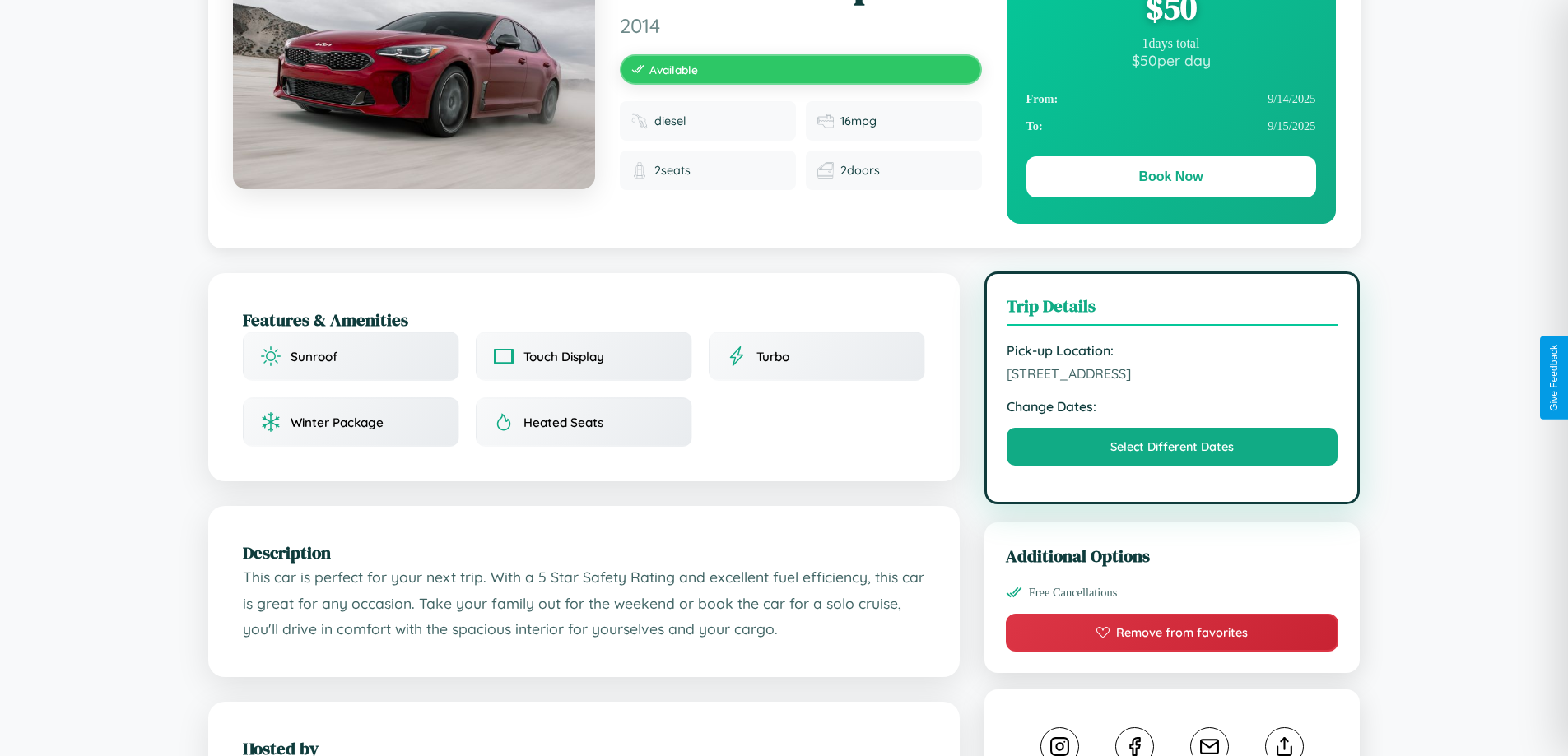
click at [1173, 376] on span "7751 First Street Stockholm 20599 Sweden" at bounding box center [1173, 373] width 332 height 16
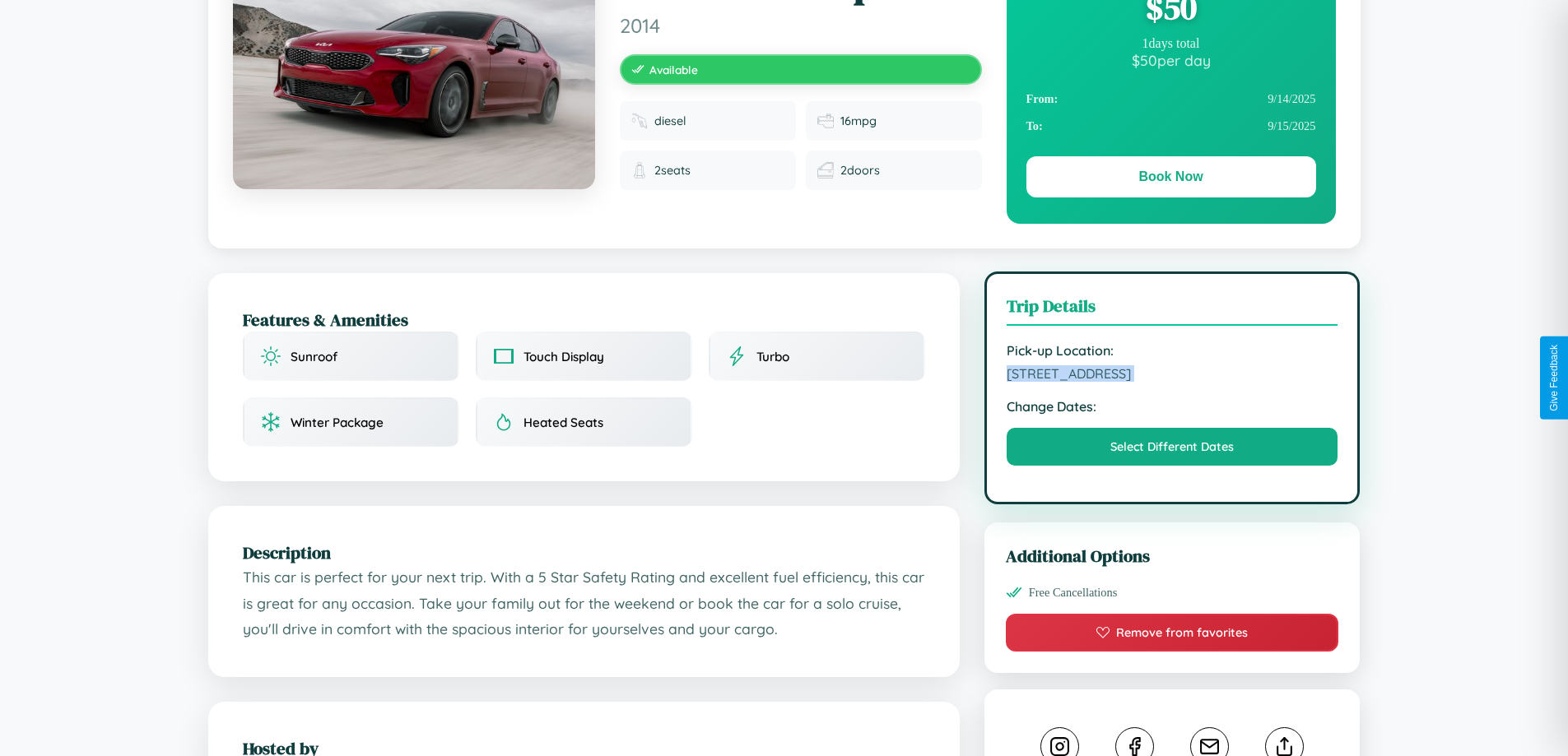
click at [1173, 376] on span "7751 First Street Stockholm 20599 Sweden" at bounding box center [1173, 373] width 332 height 16
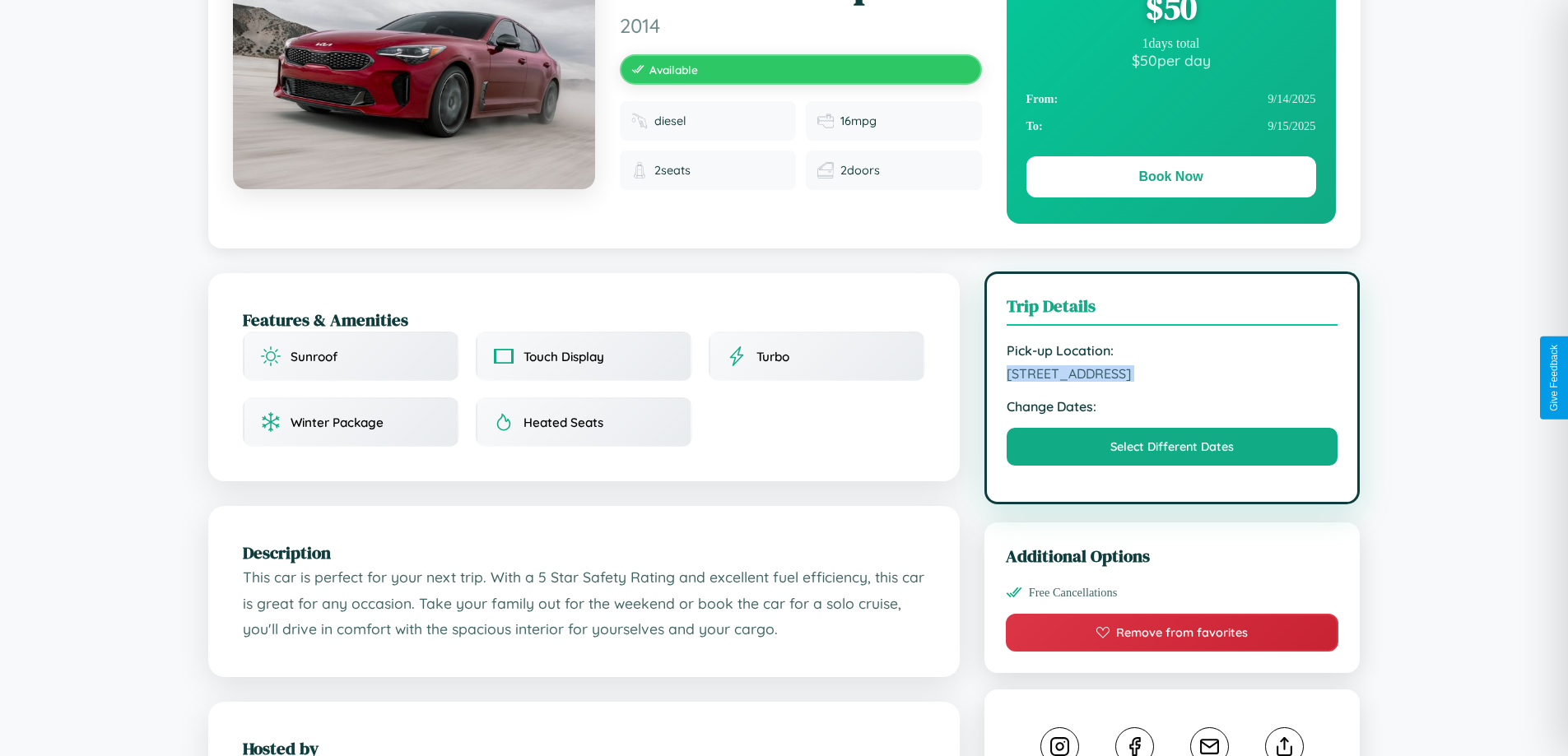
click at [1173, 376] on span "7751 First Street Stockholm 20599 Sweden" at bounding box center [1173, 373] width 332 height 16
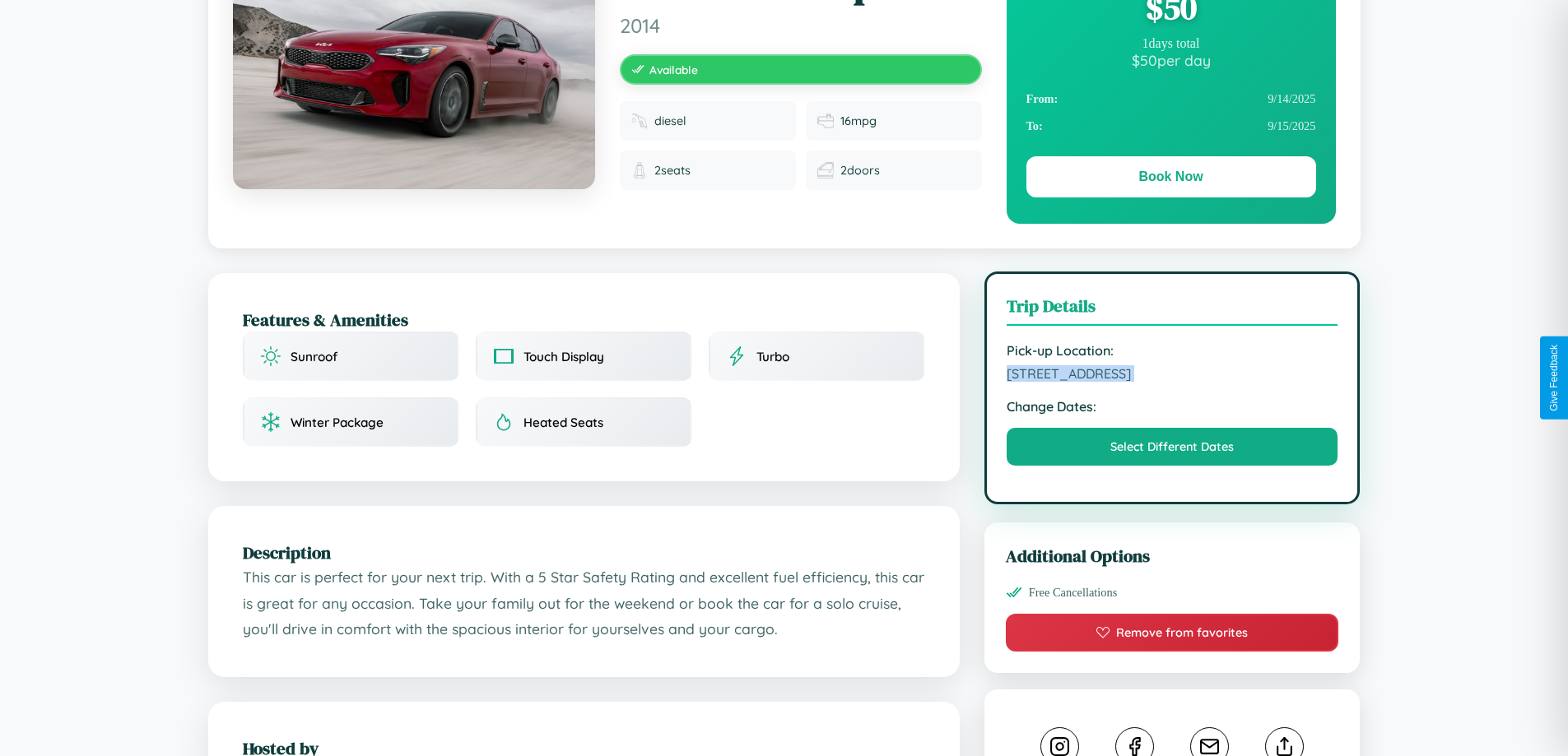
click at [1173, 376] on span "7751 First Street Stockholm 20599 Sweden" at bounding box center [1173, 373] width 332 height 16
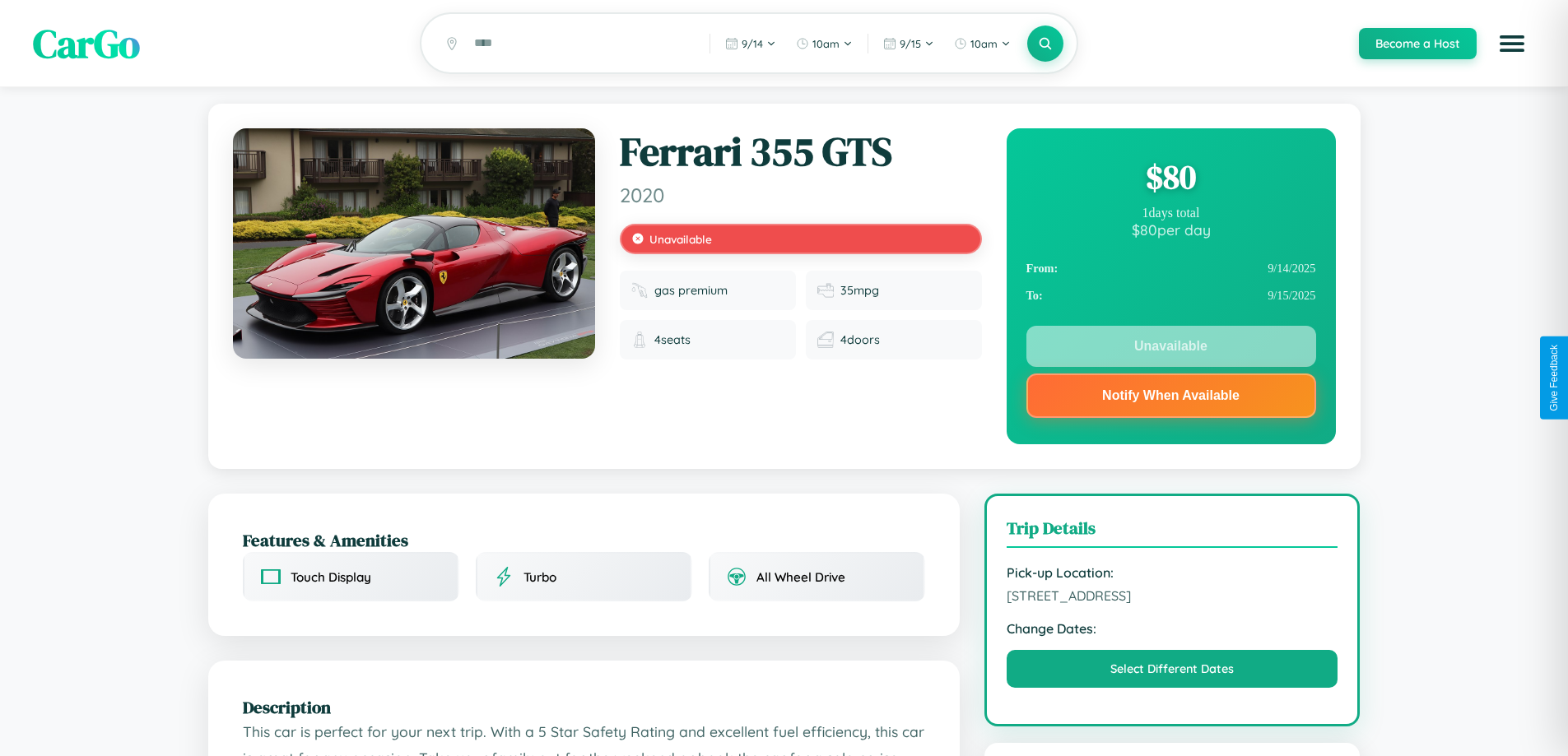
click at [1171, 179] on div "$ 80" at bounding box center [1172, 176] width 290 height 44
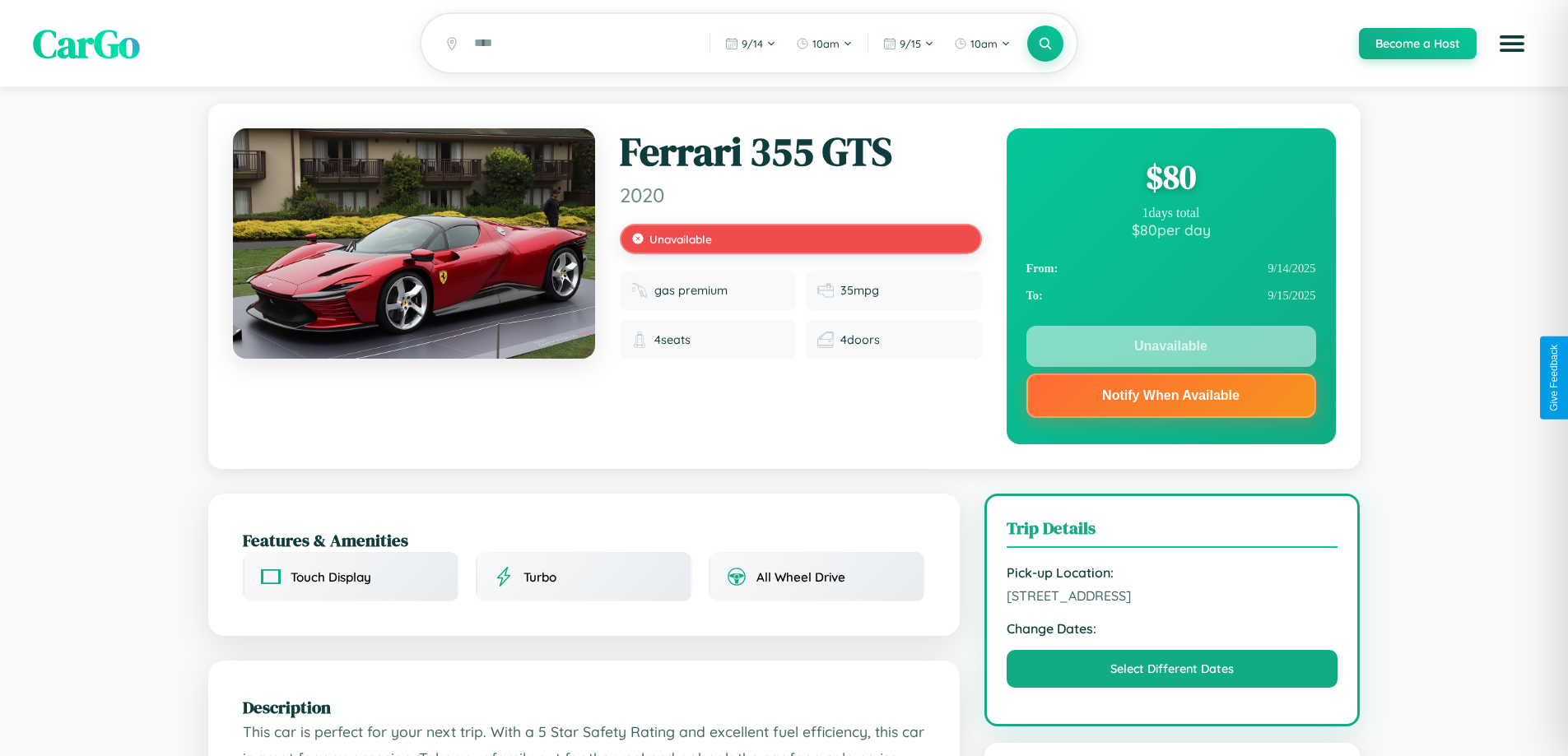
click at [1171, 179] on div "$ 80" at bounding box center [1172, 176] width 290 height 44
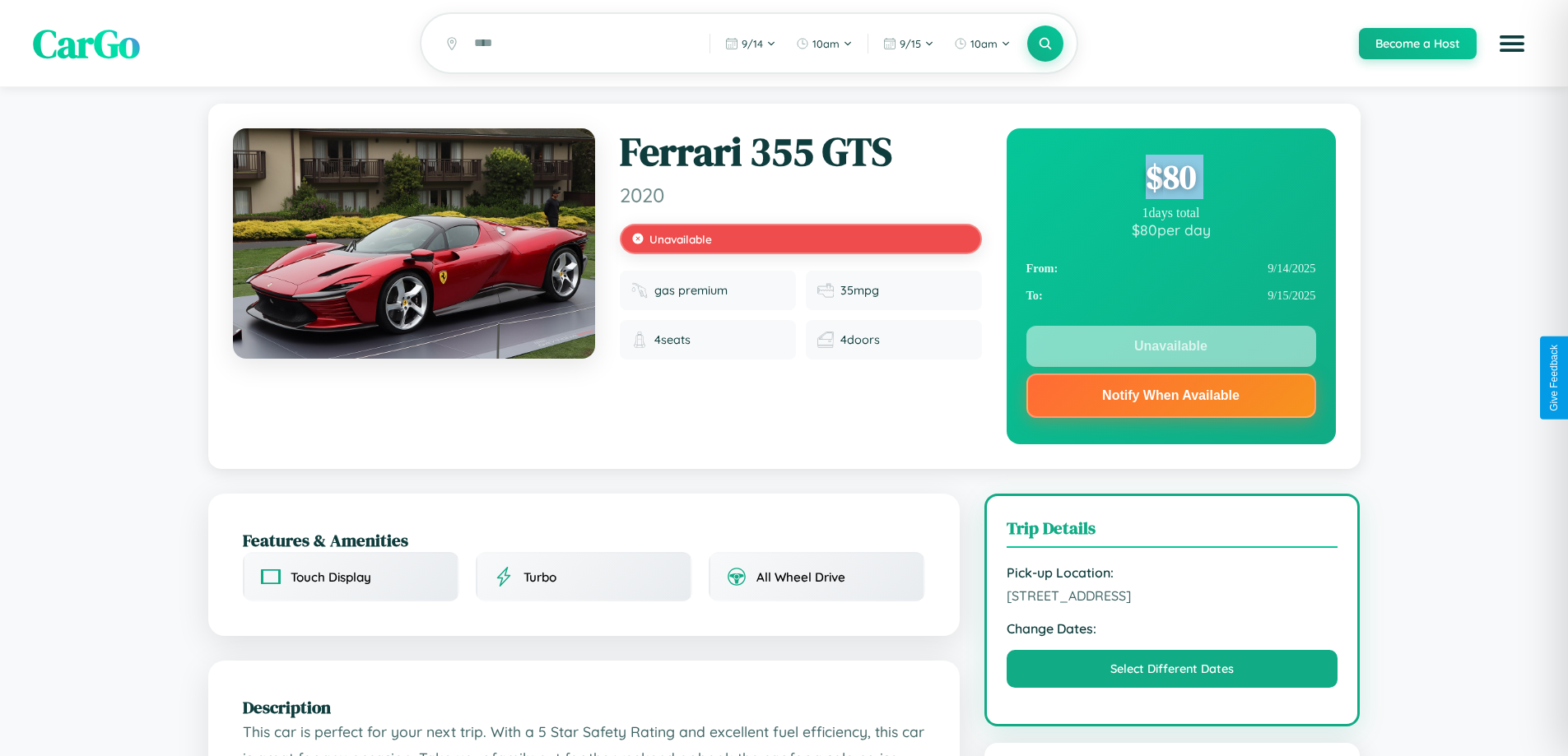
click at [1171, 179] on div "$ 80" at bounding box center [1172, 176] width 290 height 44
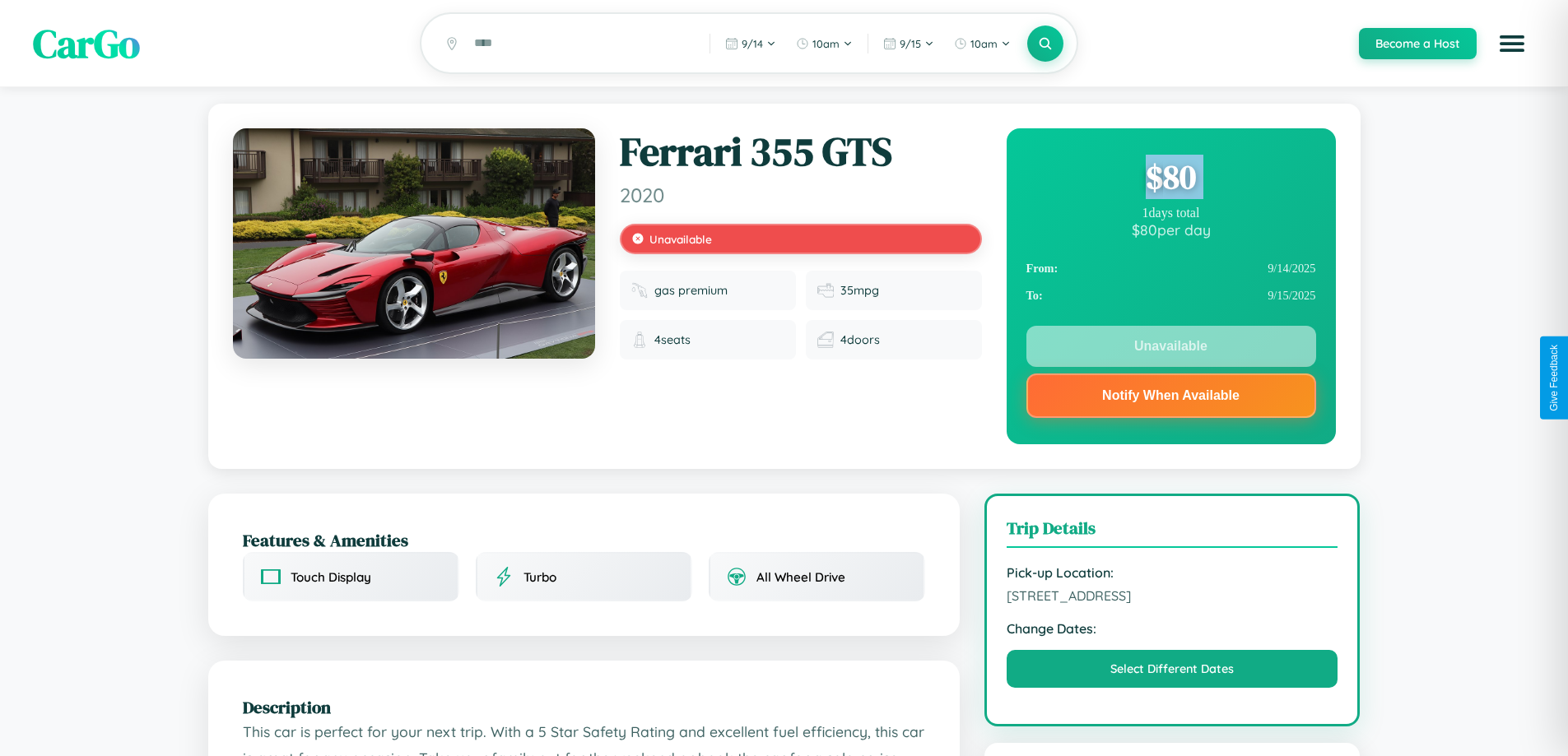
click at [1171, 179] on div "$ 80" at bounding box center [1172, 176] width 290 height 44
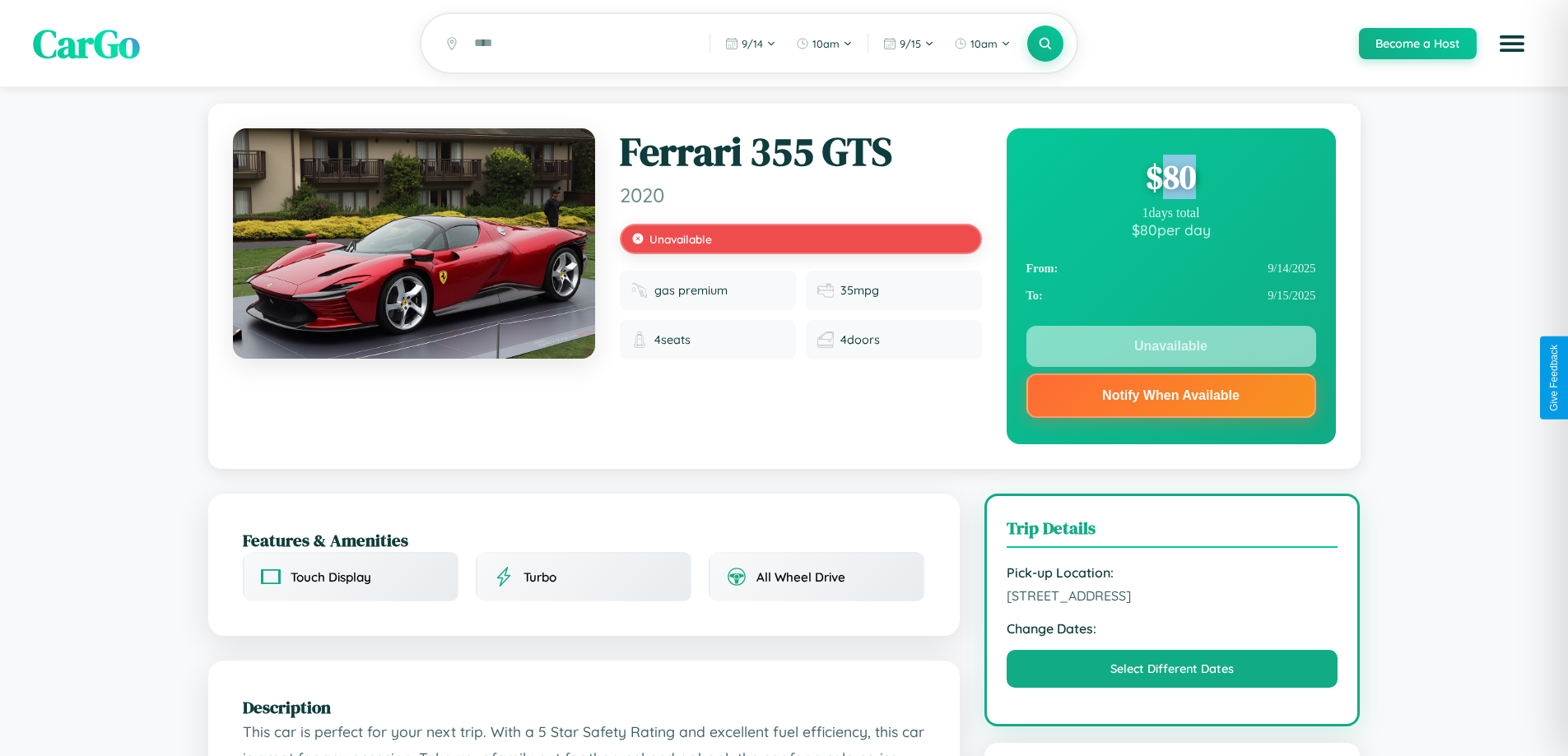
click at [1171, 179] on div "$ 80" at bounding box center [1172, 176] width 290 height 44
